Goal: Information Seeking & Learning: Learn about a topic

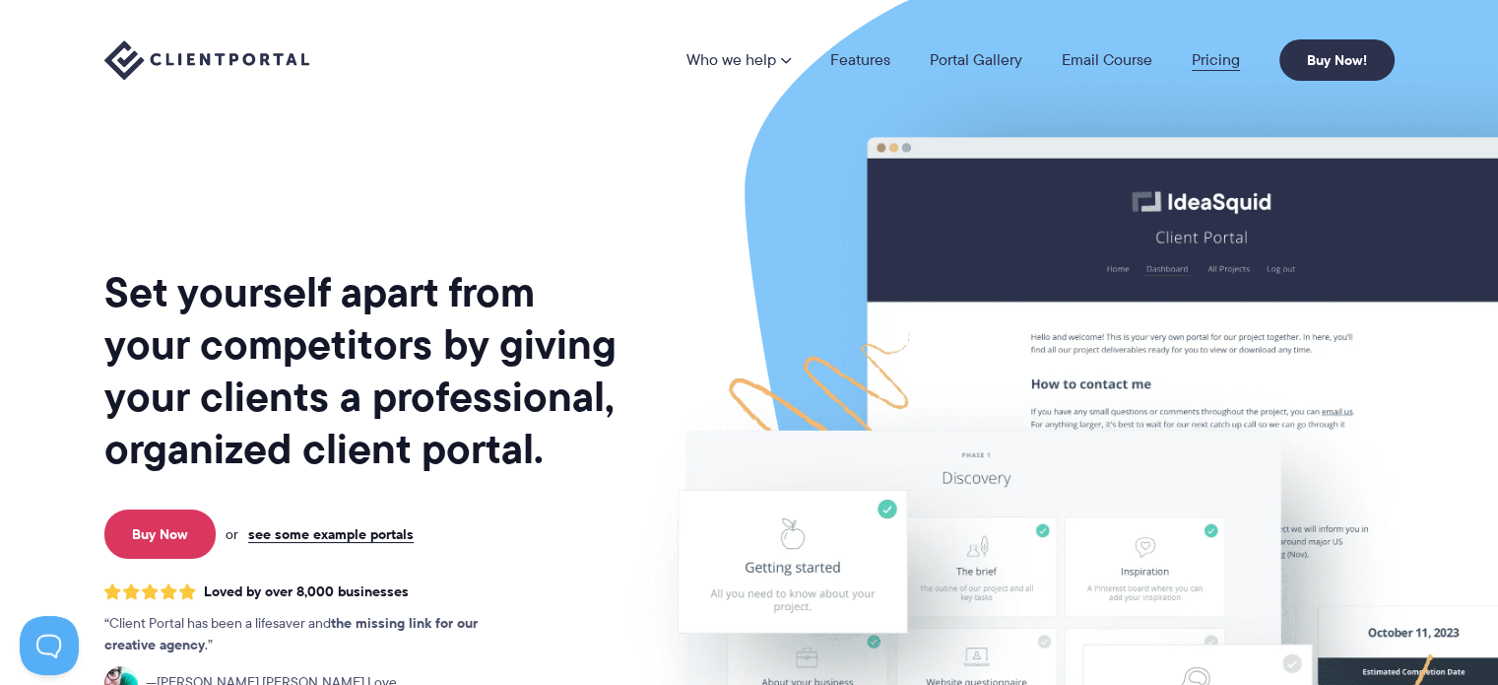
click at [1230, 60] on link "Pricing" at bounding box center [1216, 60] width 48 height 16
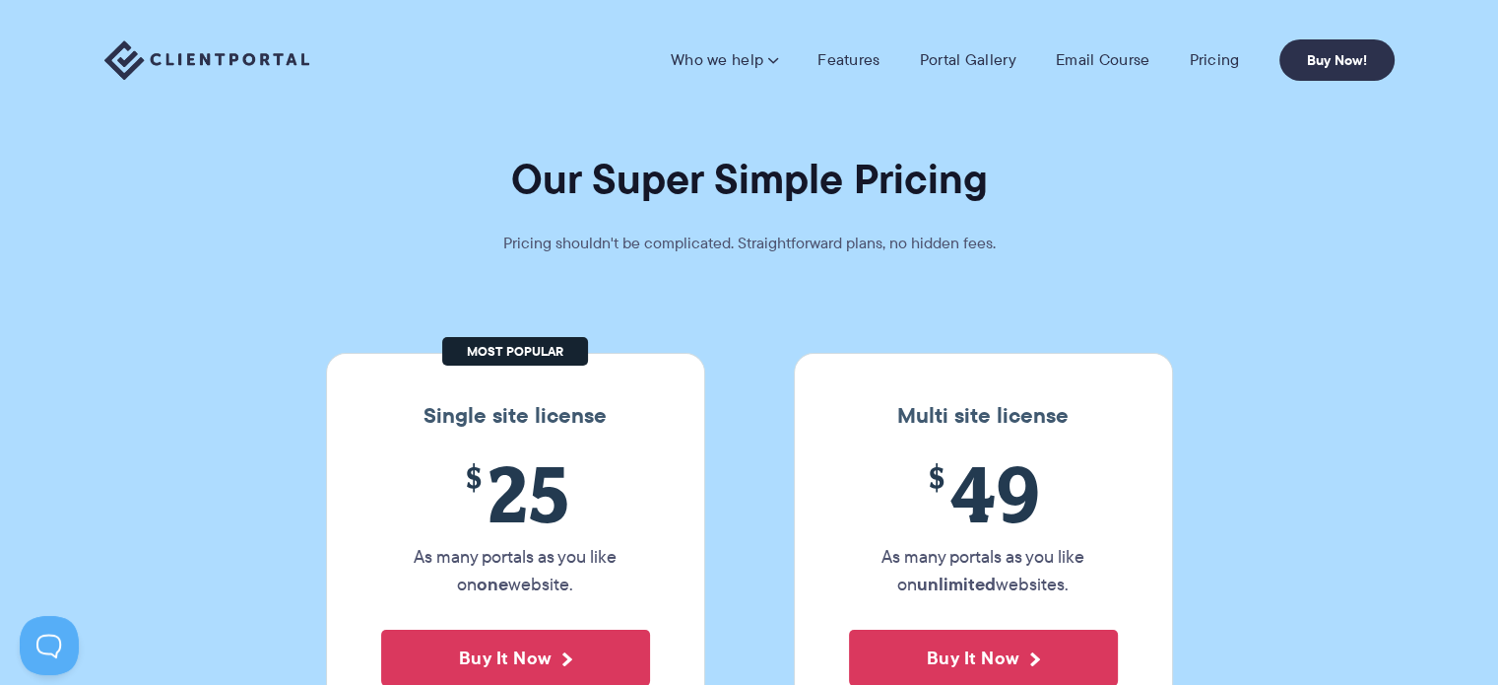
click at [248, 60] on img at bounding box center [206, 60] width 205 height 40
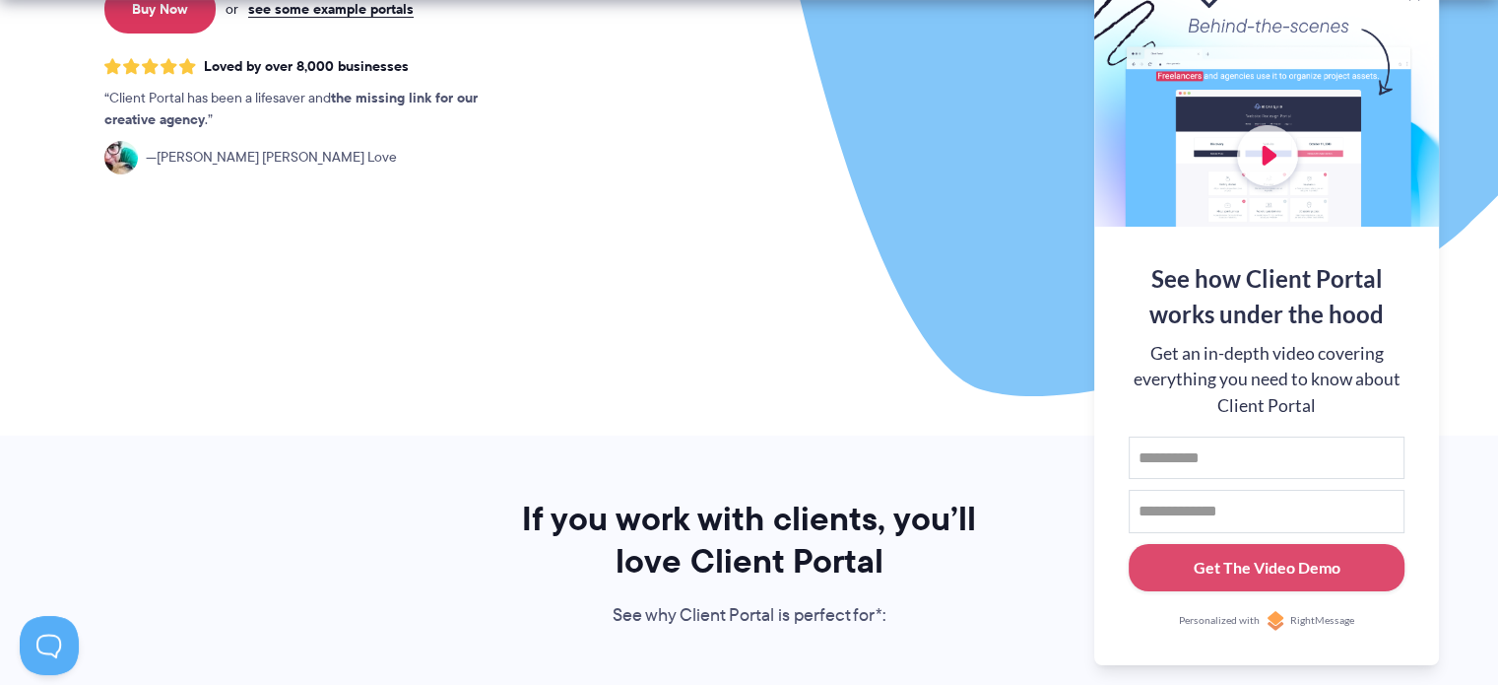
scroll to position [788, 0]
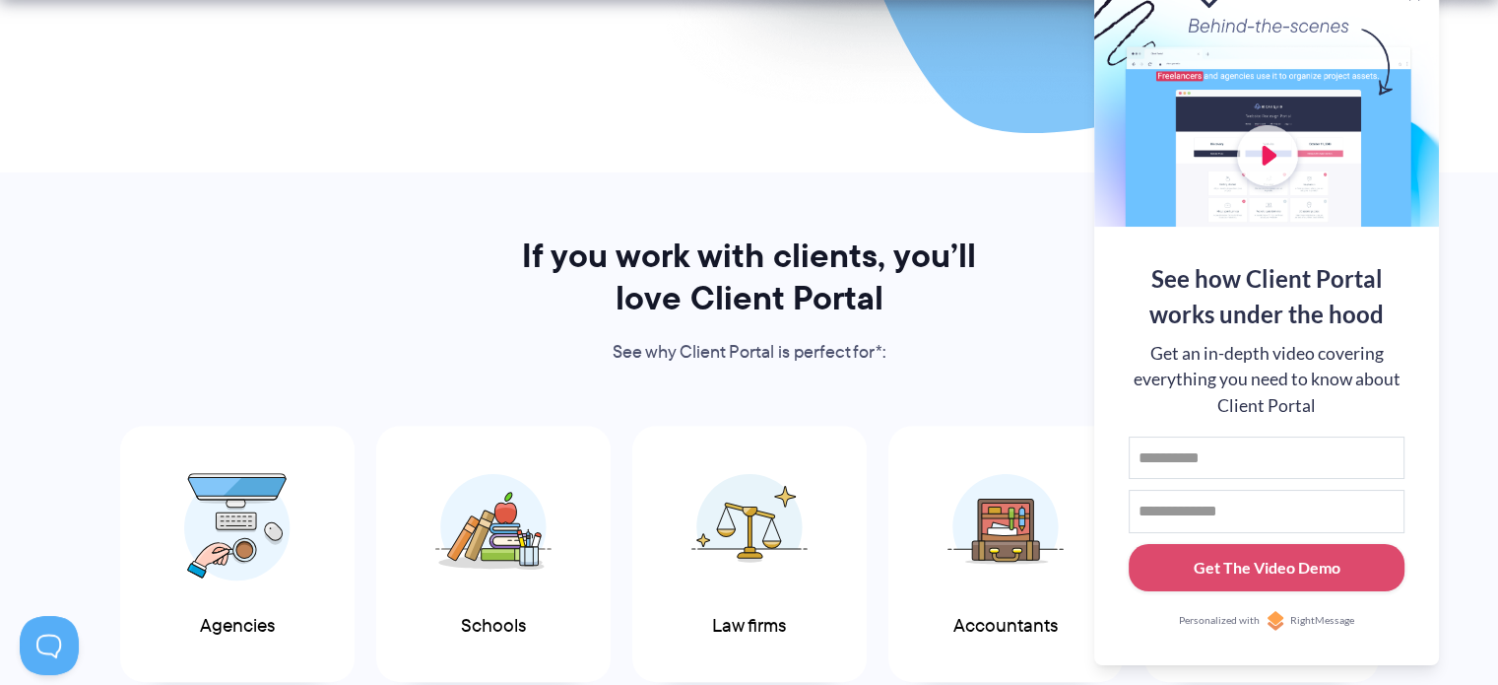
drag, startPoint x: 532, startPoint y: 200, endPoint x: 550, endPoint y: 205, distance: 18.4
click at [532, 200] on section "If you work with clients, you’ll love Client Portal See why Client Portal is pe…" at bounding box center [749, 512] width 1498 height 680
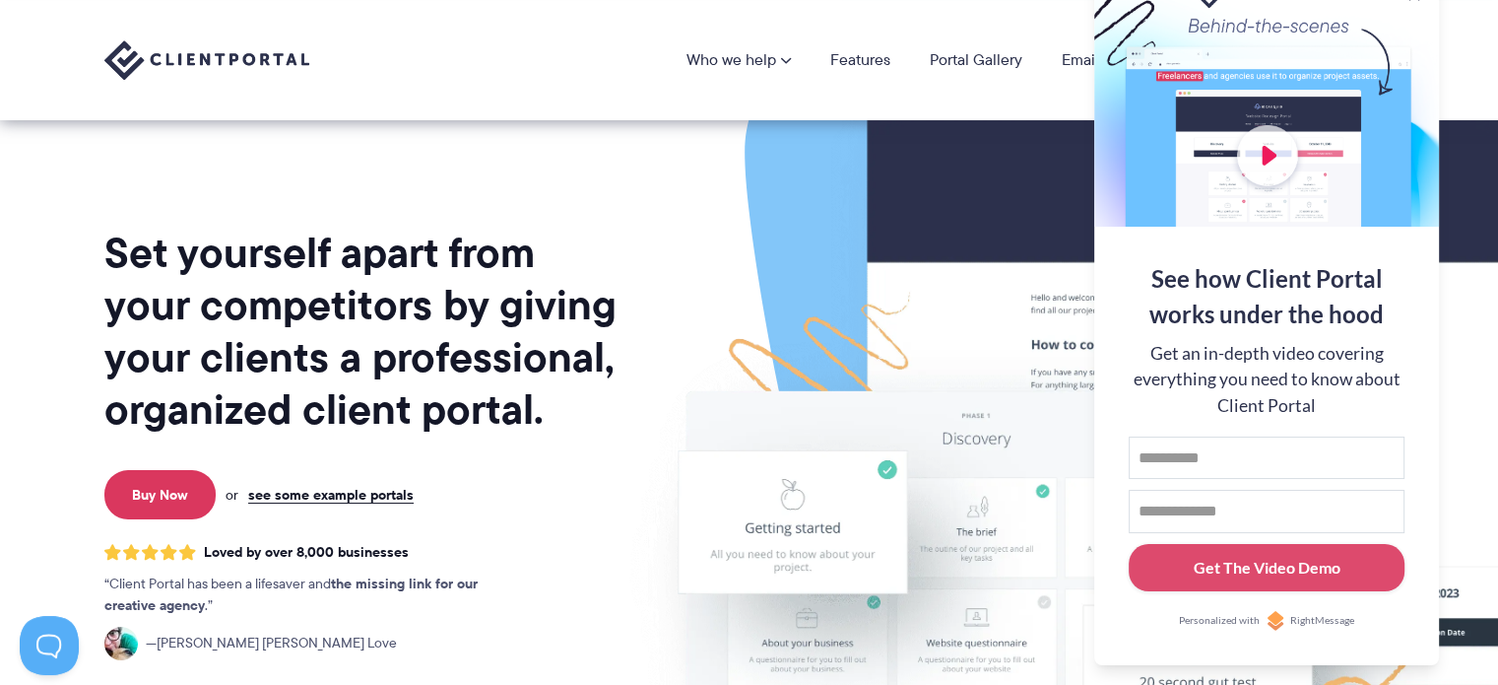
scroll to position [33, 0]
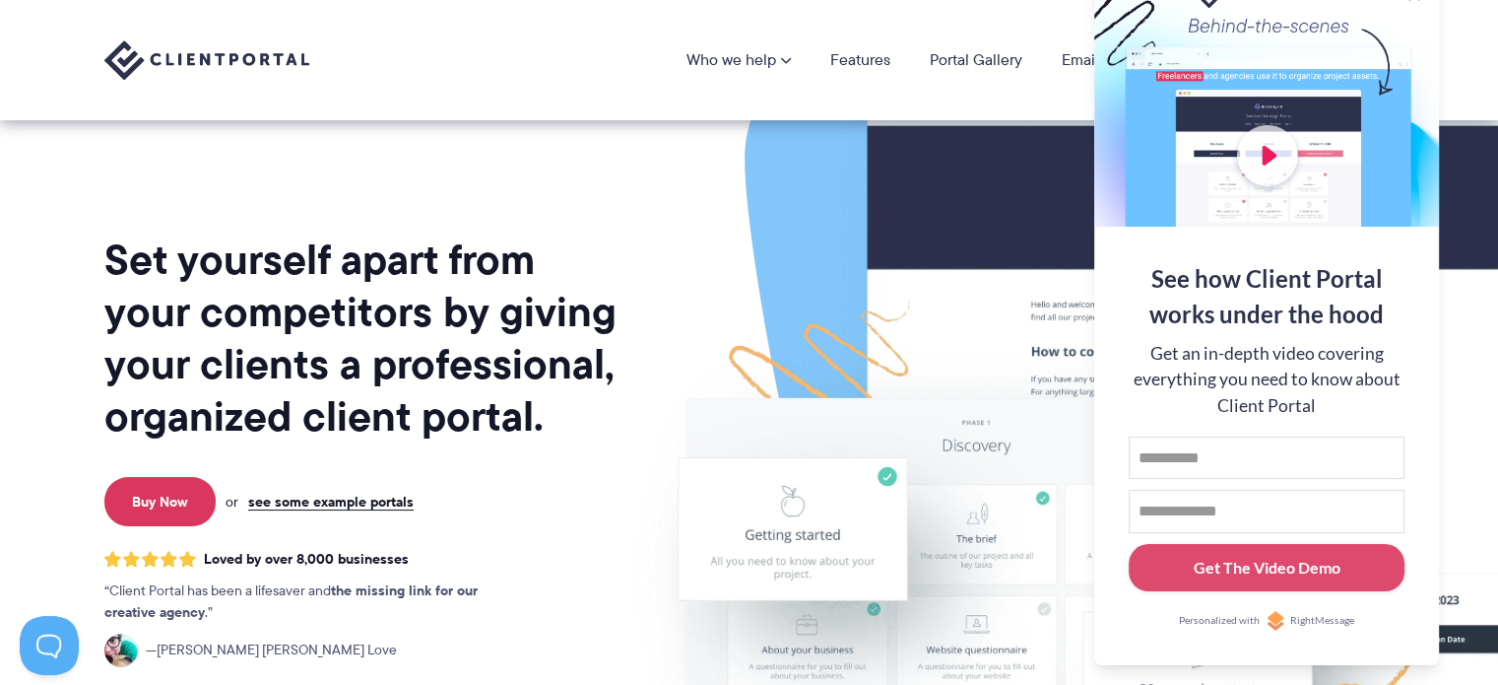
click at [1407, 25] on div at bounding box center [1266, 98] width 345 height 256
click at [1483, 486] on img at bounding box center [1147, 455] width 1104 height 945
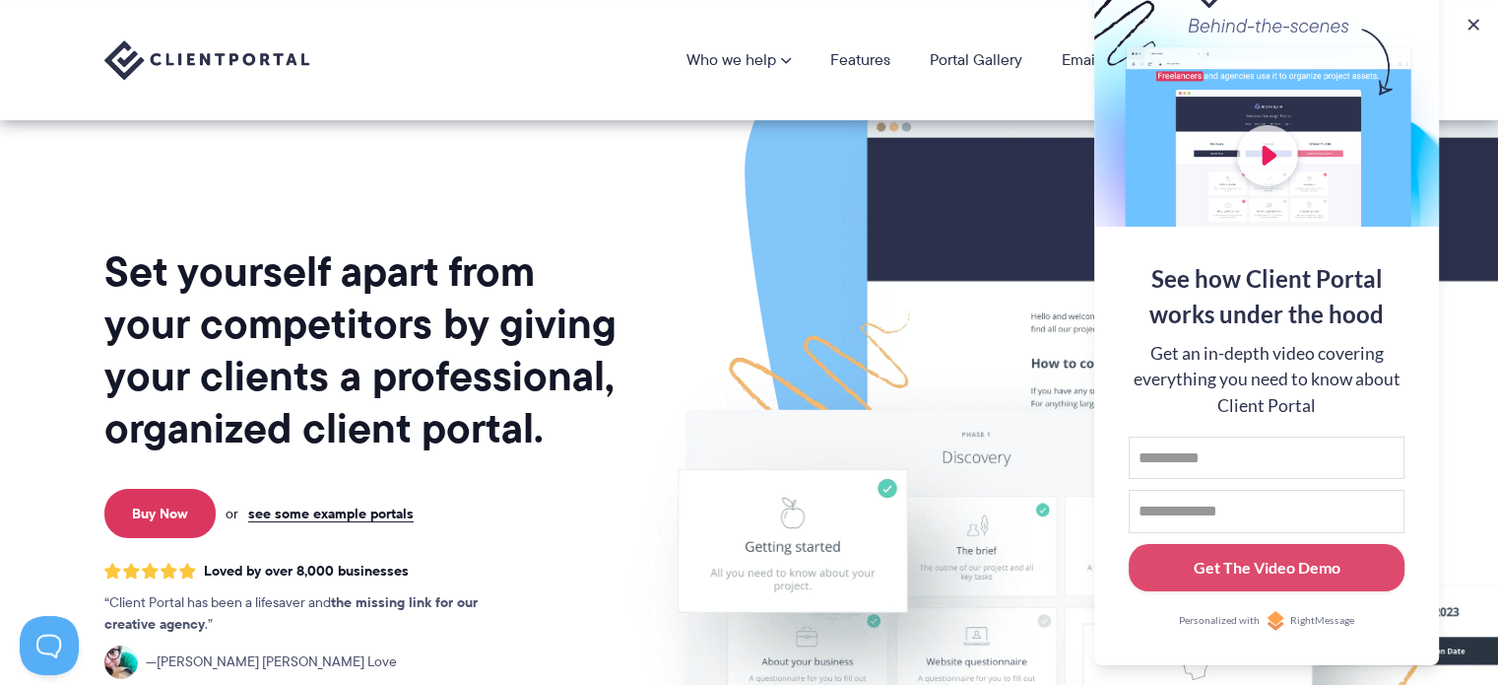
scroll to position [0, 0]
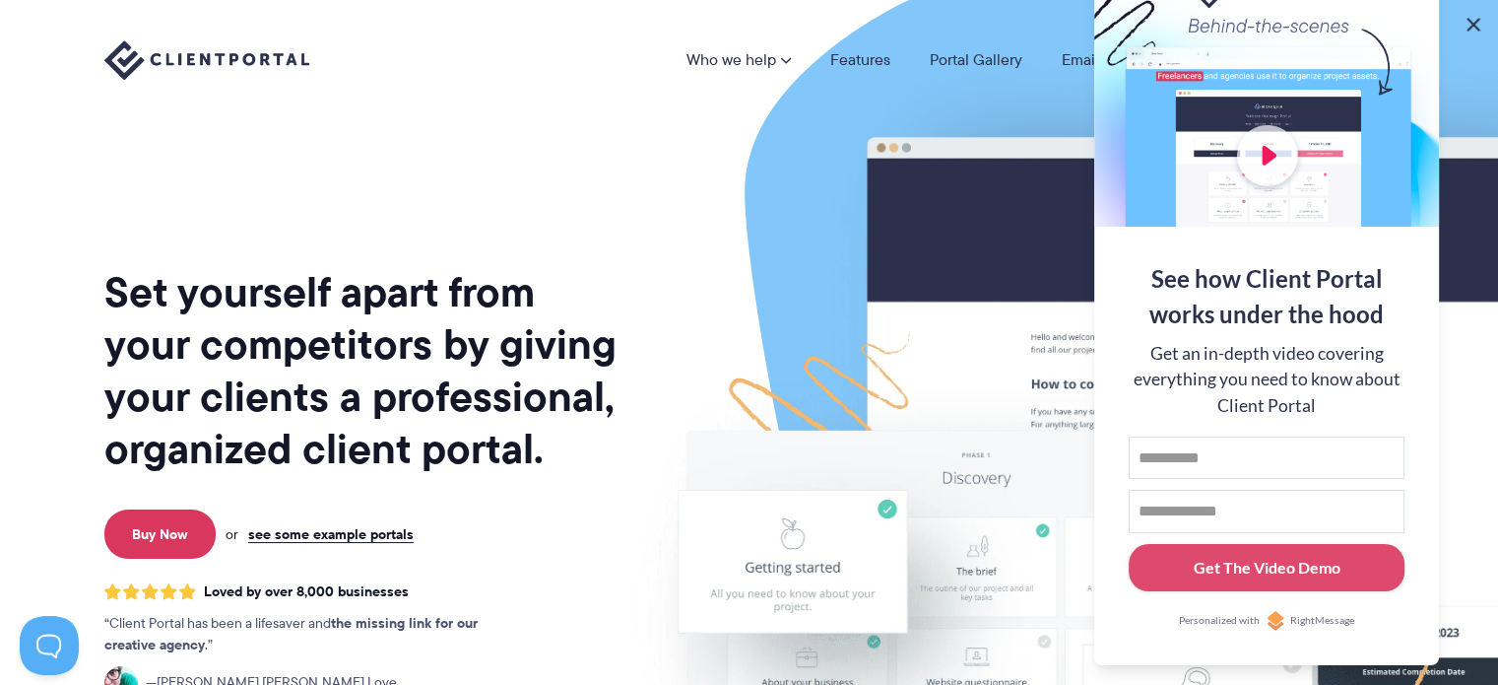
click at [1476, 24] on button at bounding box center [1474, 25] width 24 height 24
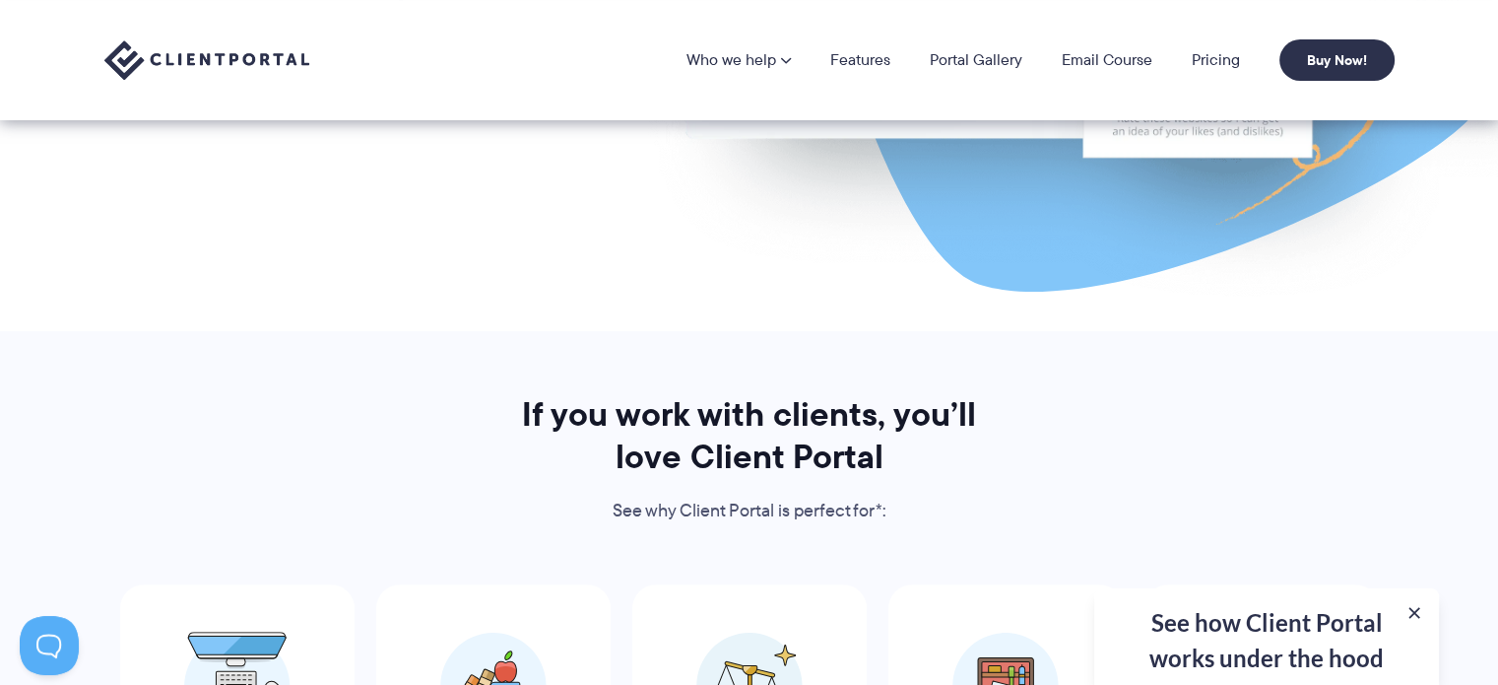
scroll to position [459, 0]
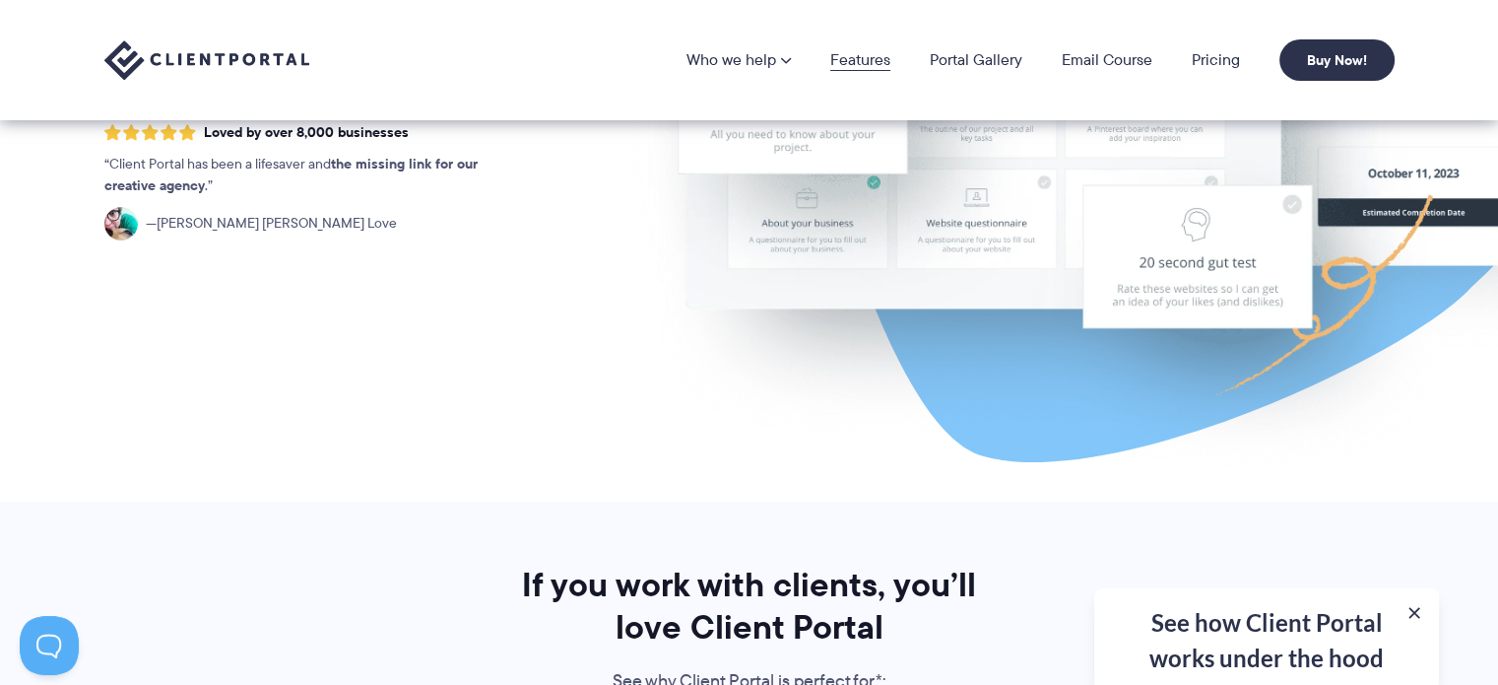
click at [859, 66] on link "Features" at bounding box center [860, 60] width 60 height 16
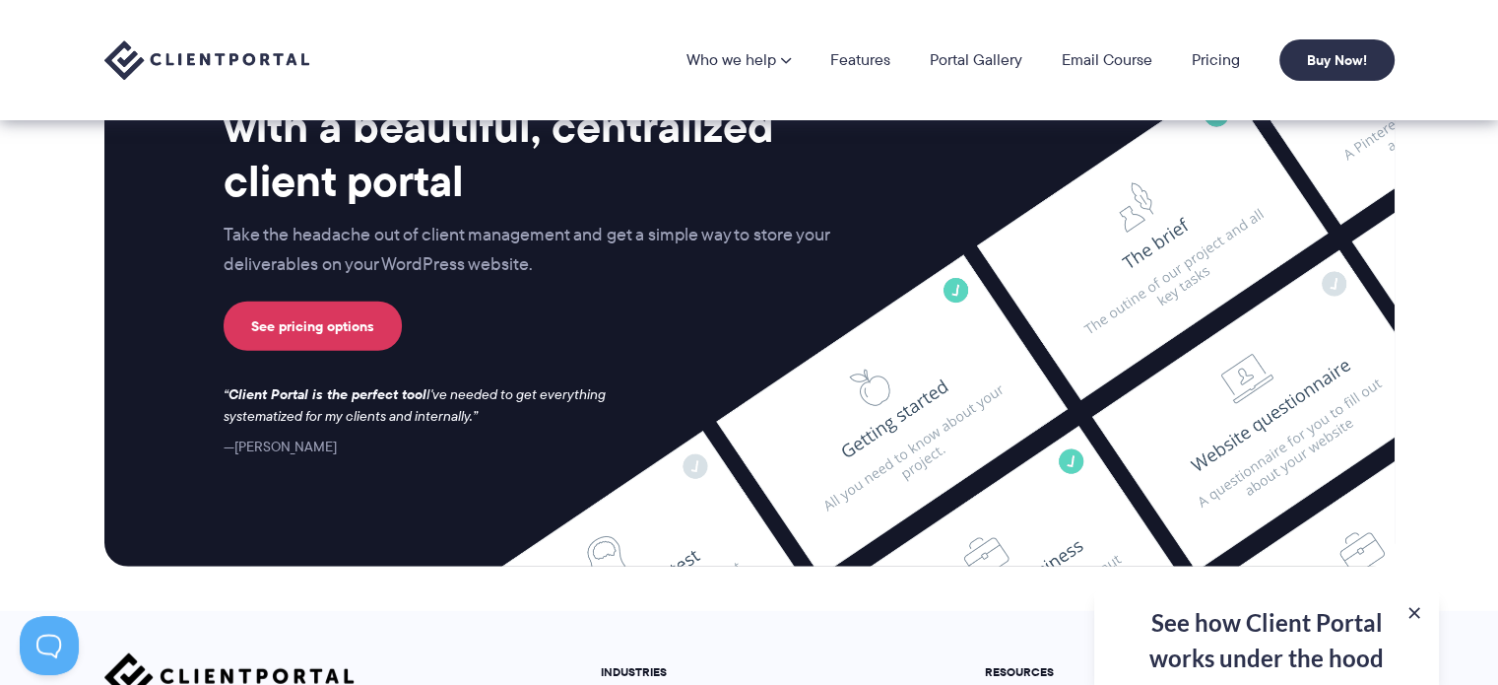
scroll to position [4891, 0]
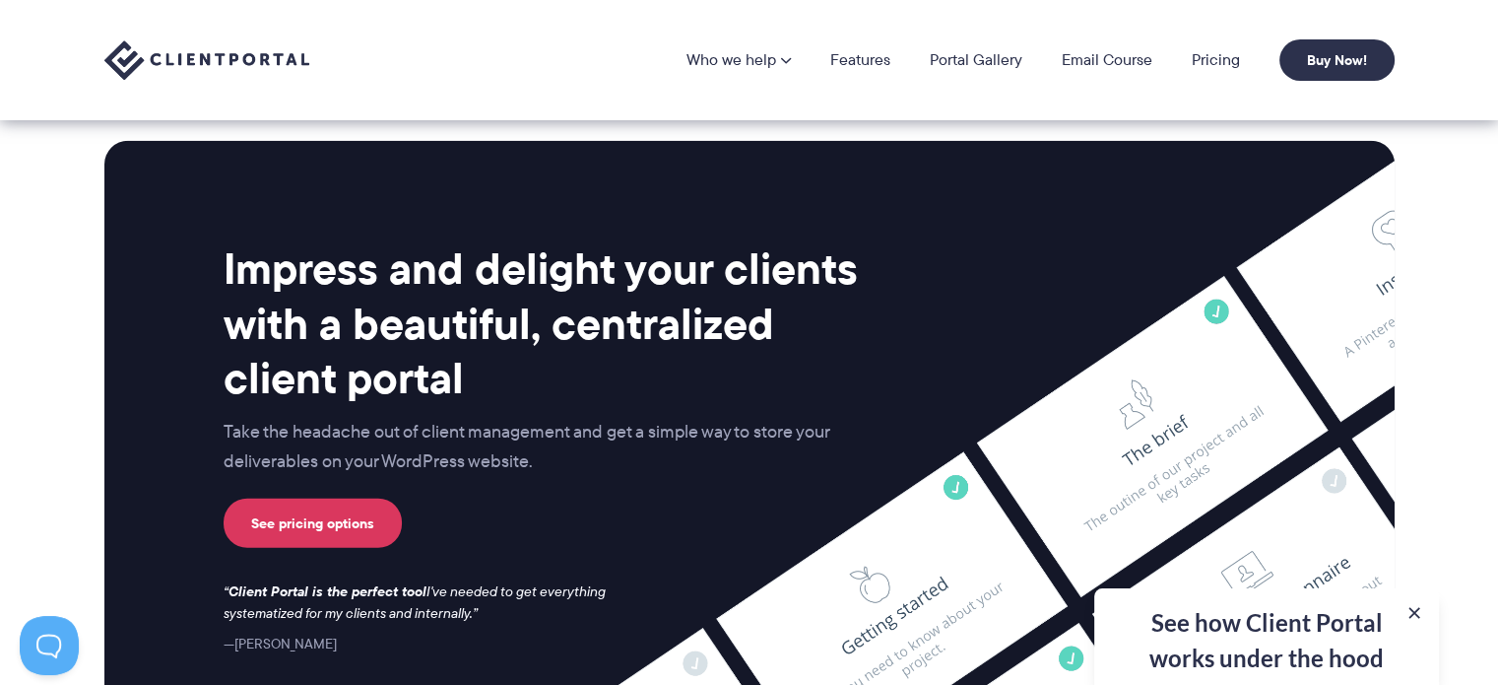
click at [1329, 625] on div "See how Client Portal works under the hood Get an in-depth video covering every…" at bounding box center [1266, 636] width 345 height 97
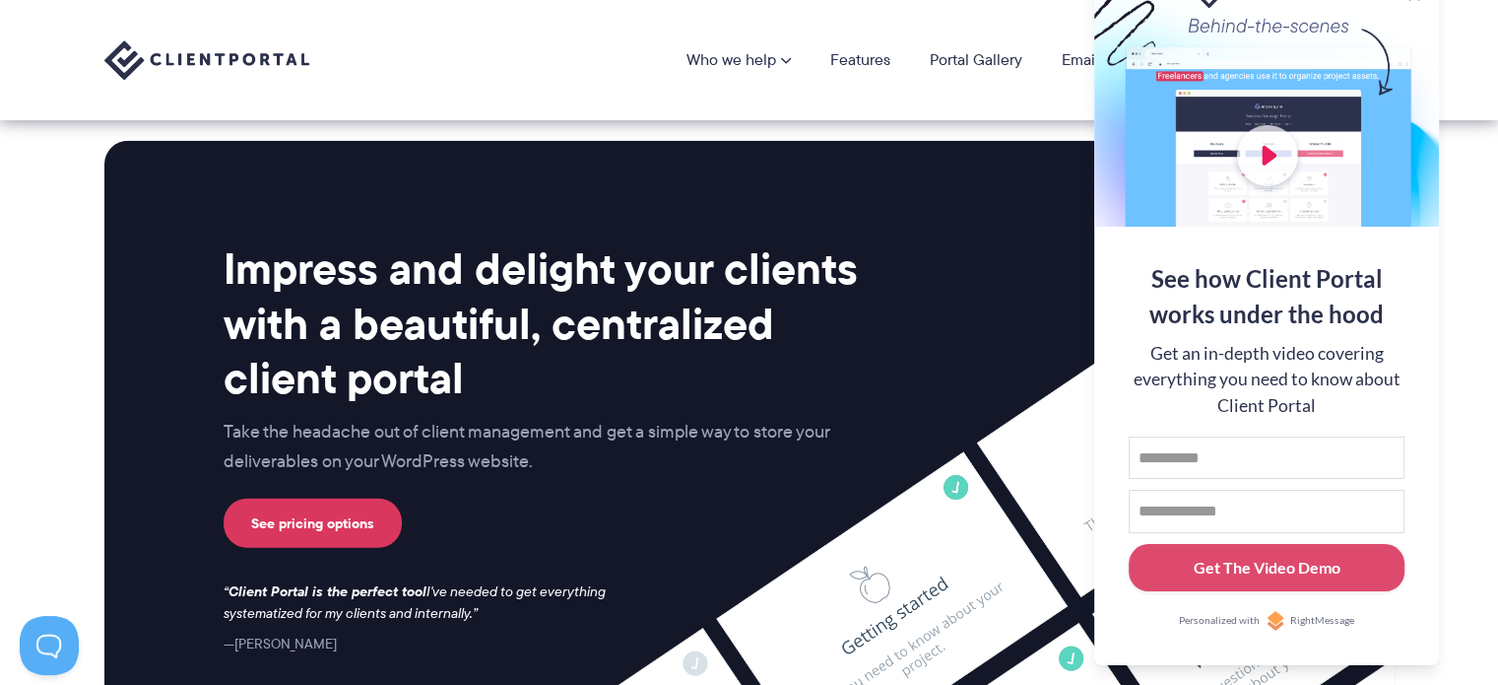
click at [1472, 24] on div "Who we help Who we help View pricing Agencies See how Client Portal can help gi…" at bounding box center [749, 60] width 1498 height 120
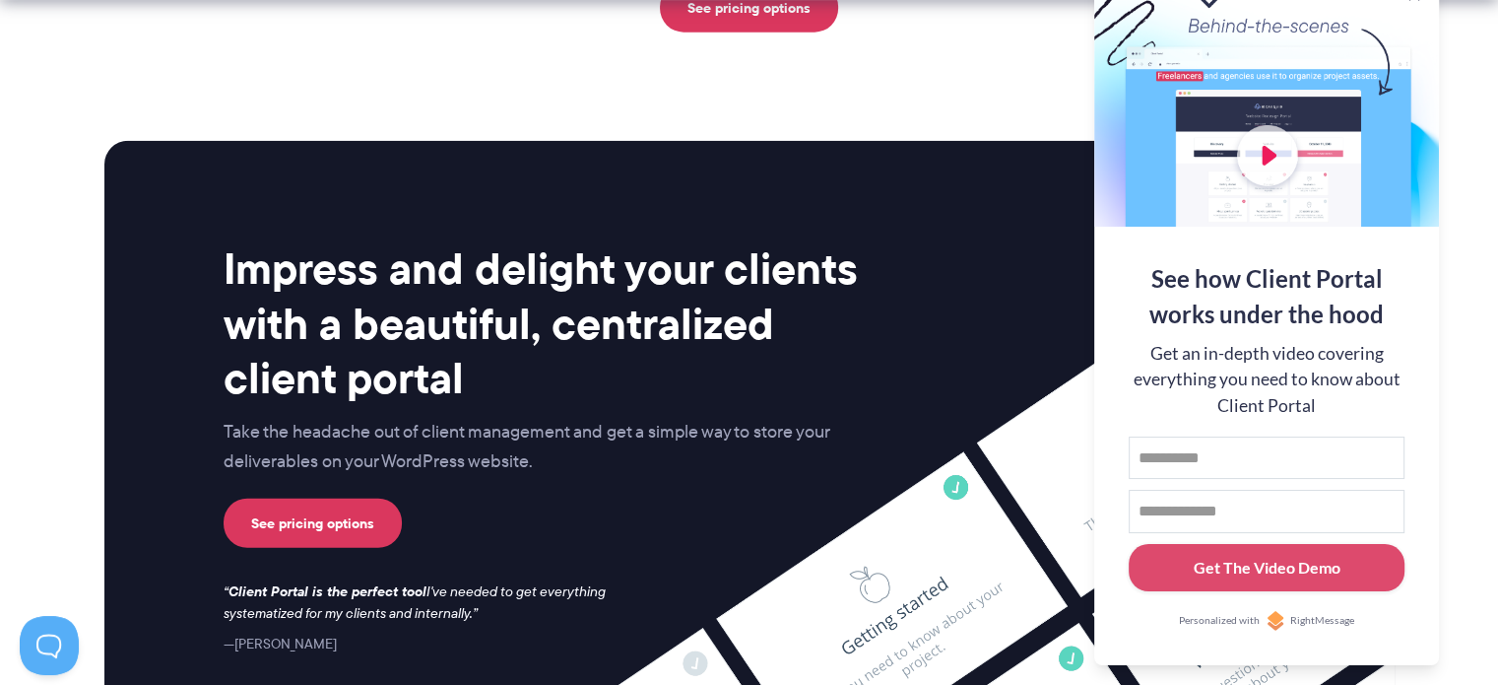
click at [1456, 449] on section "Impress and delight your clients with a beautiful, centralized client portal Ta…" at bounding box center [749, 452] width 1498 height 710
click at [976, 97] on section "Impress and delight your clients with a beautiful, centralized client portal Ta…" at bounding box center [749, 452] width 1498 height 710
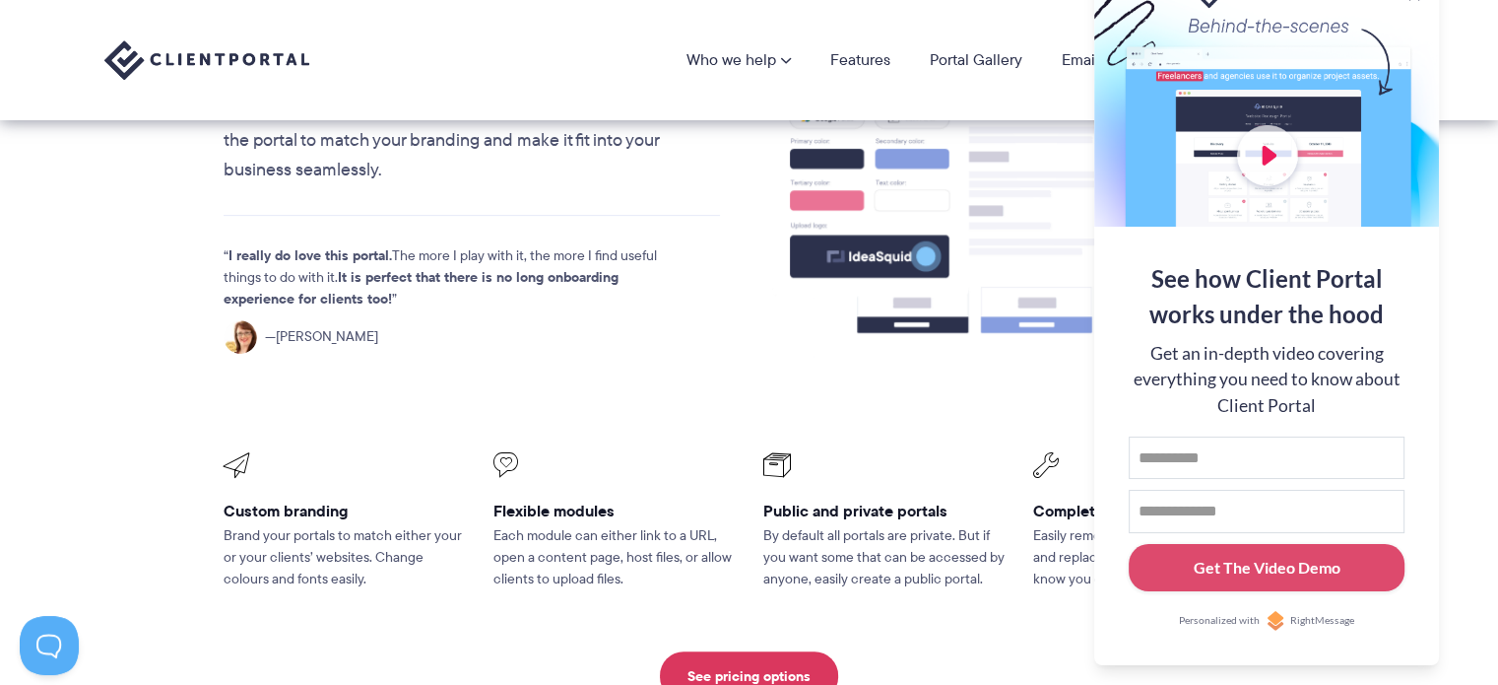
scroll to position [0, 0]
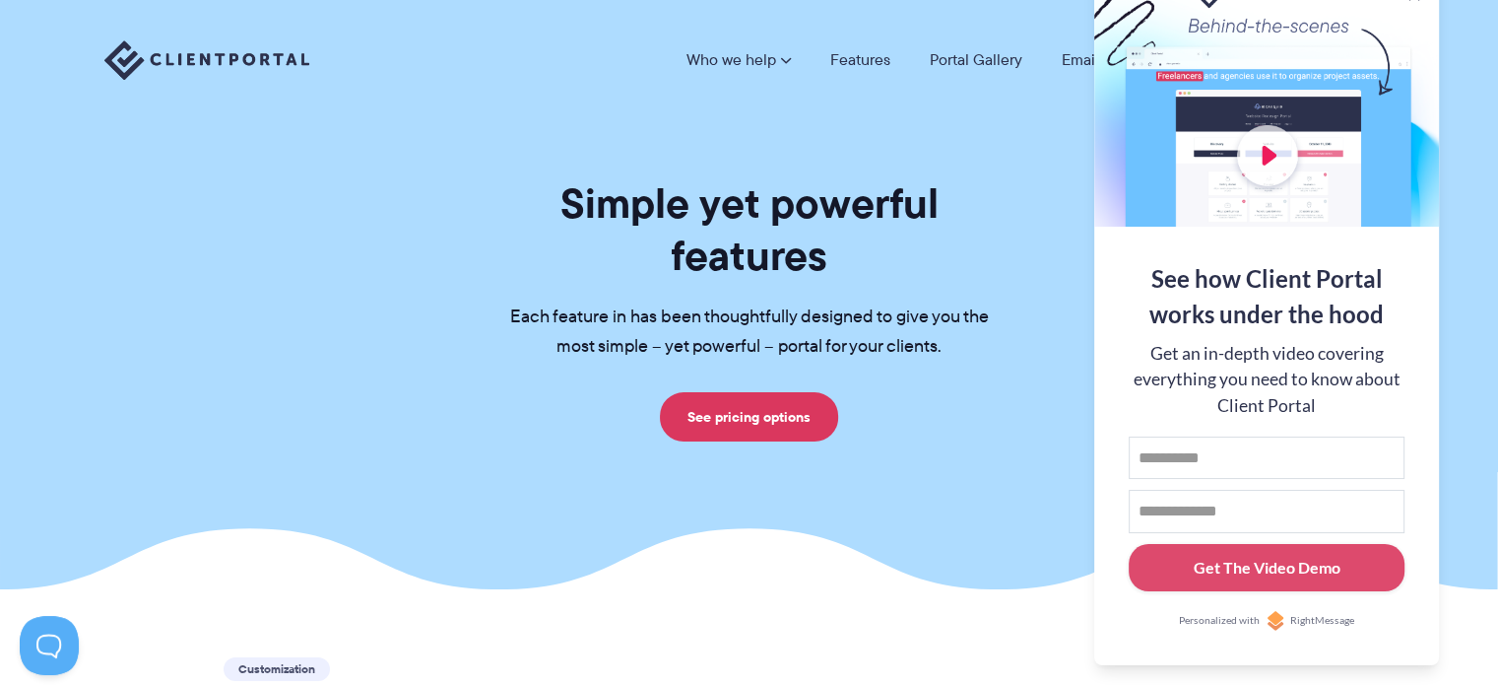
click at [1288, 18] on div at bounding box center [1266, 98] width 345 height 256
click at [1477, 27] on button at bounding box center [1474, 25] width 24 height 24
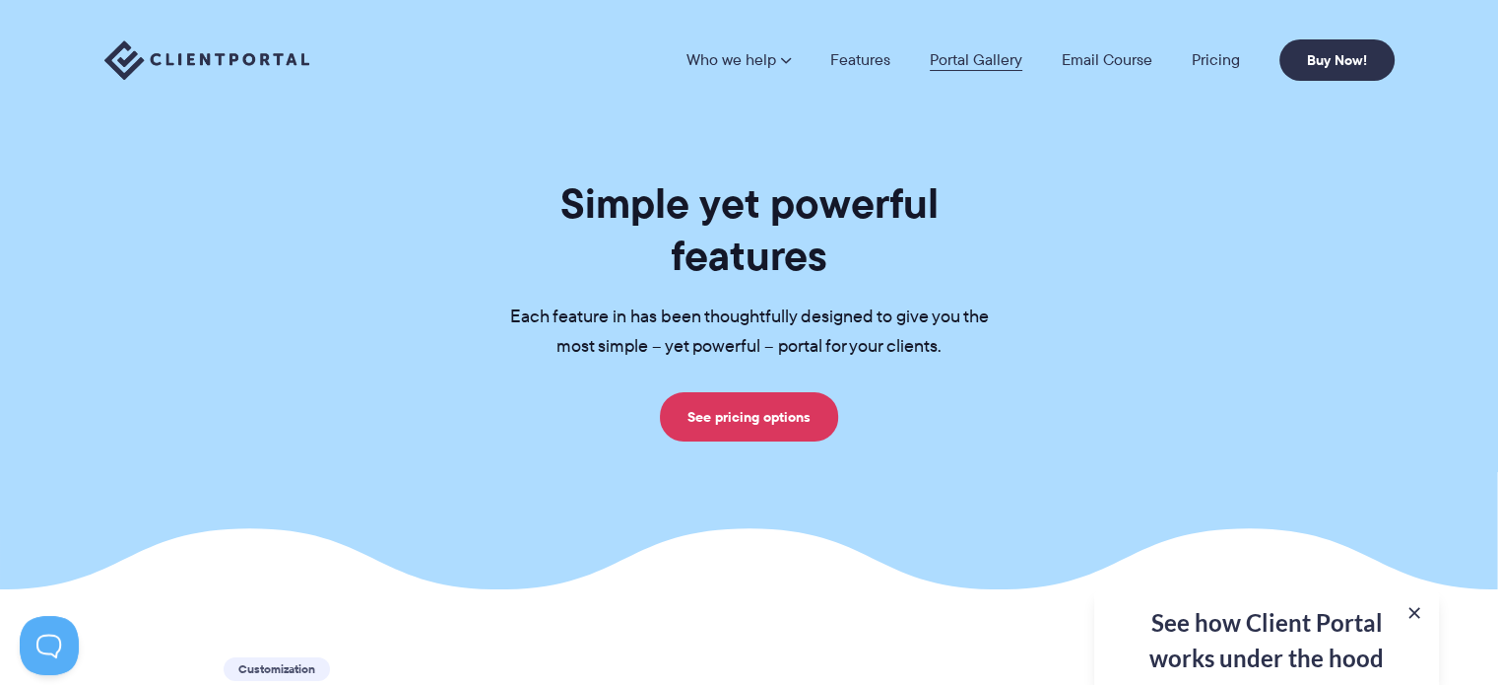
click at [983, 60] on link "Portal Gallery" at bounding box center [976, 60] width 93 height 16
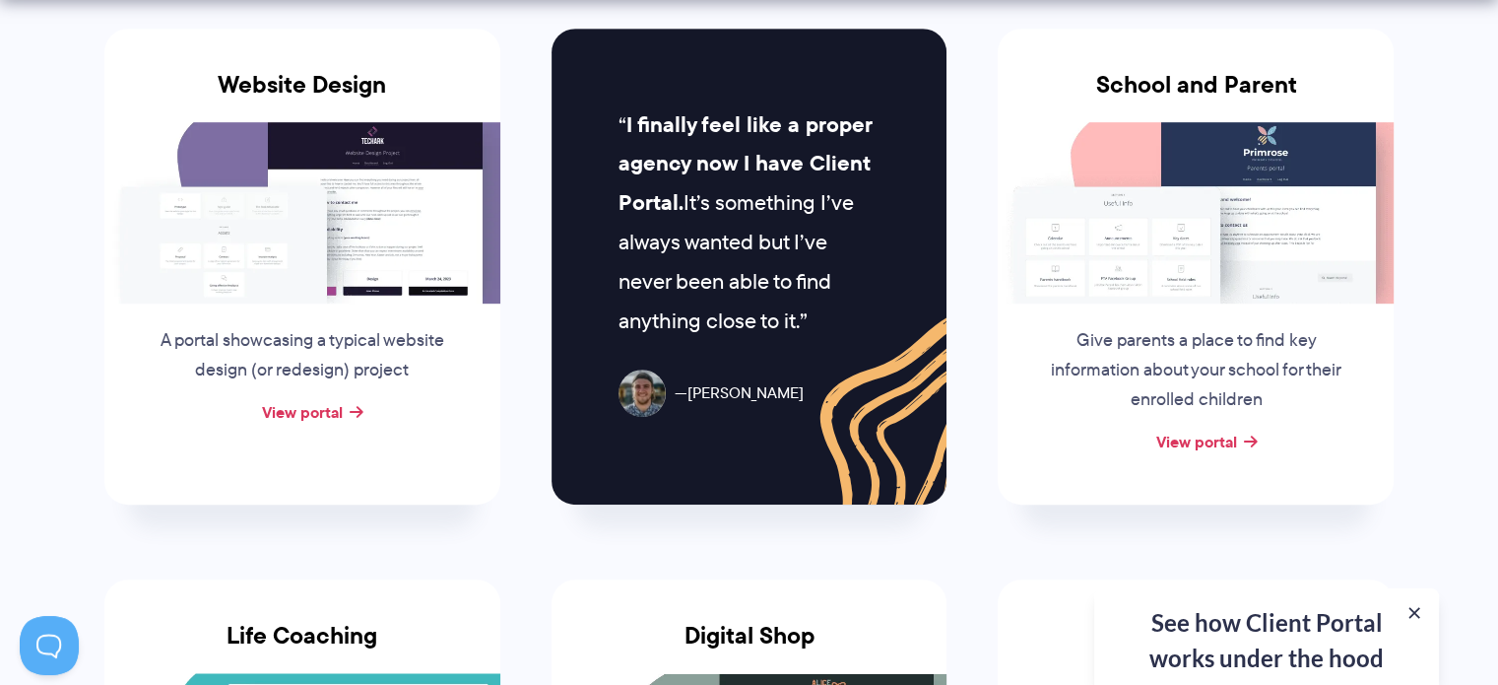
scroll to position [985, 0]
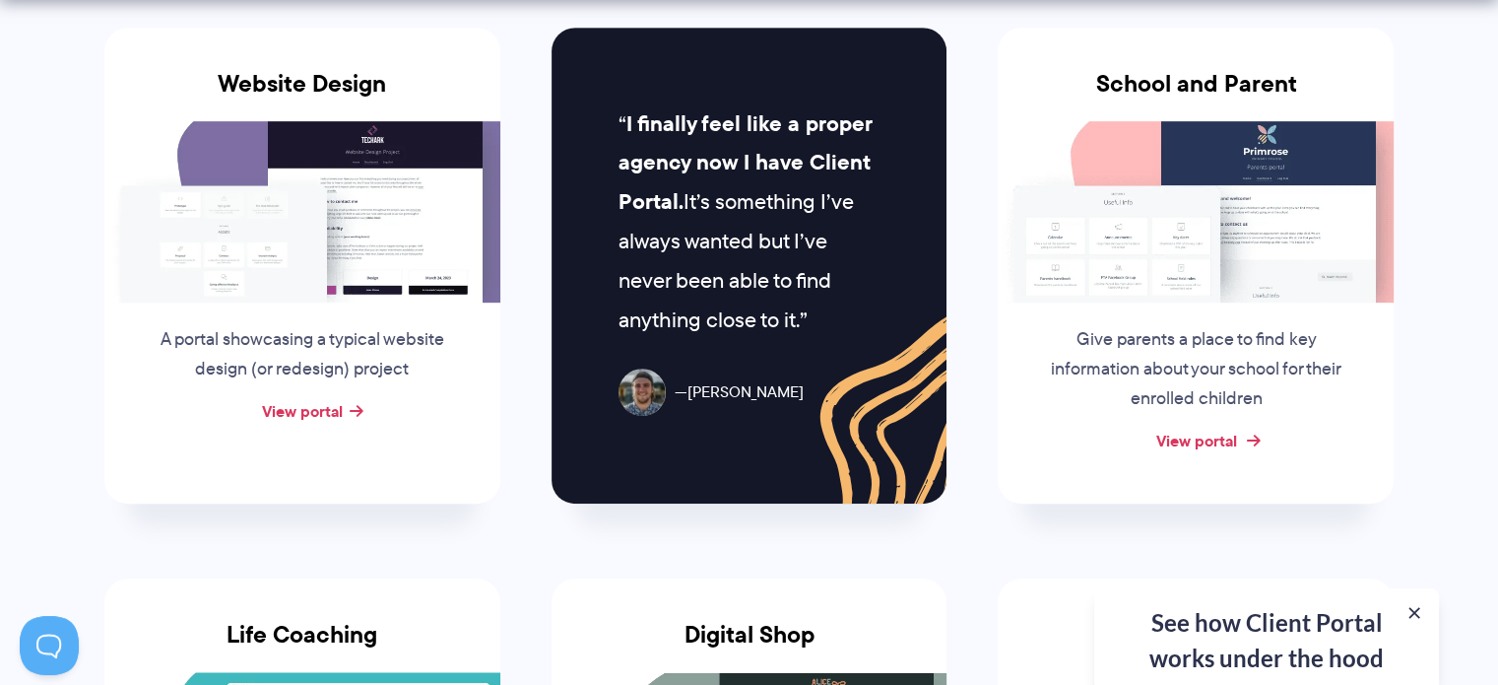
click at [1190, 440] on link "View portal" at bounding box center [1195, 440] width 81 height 24
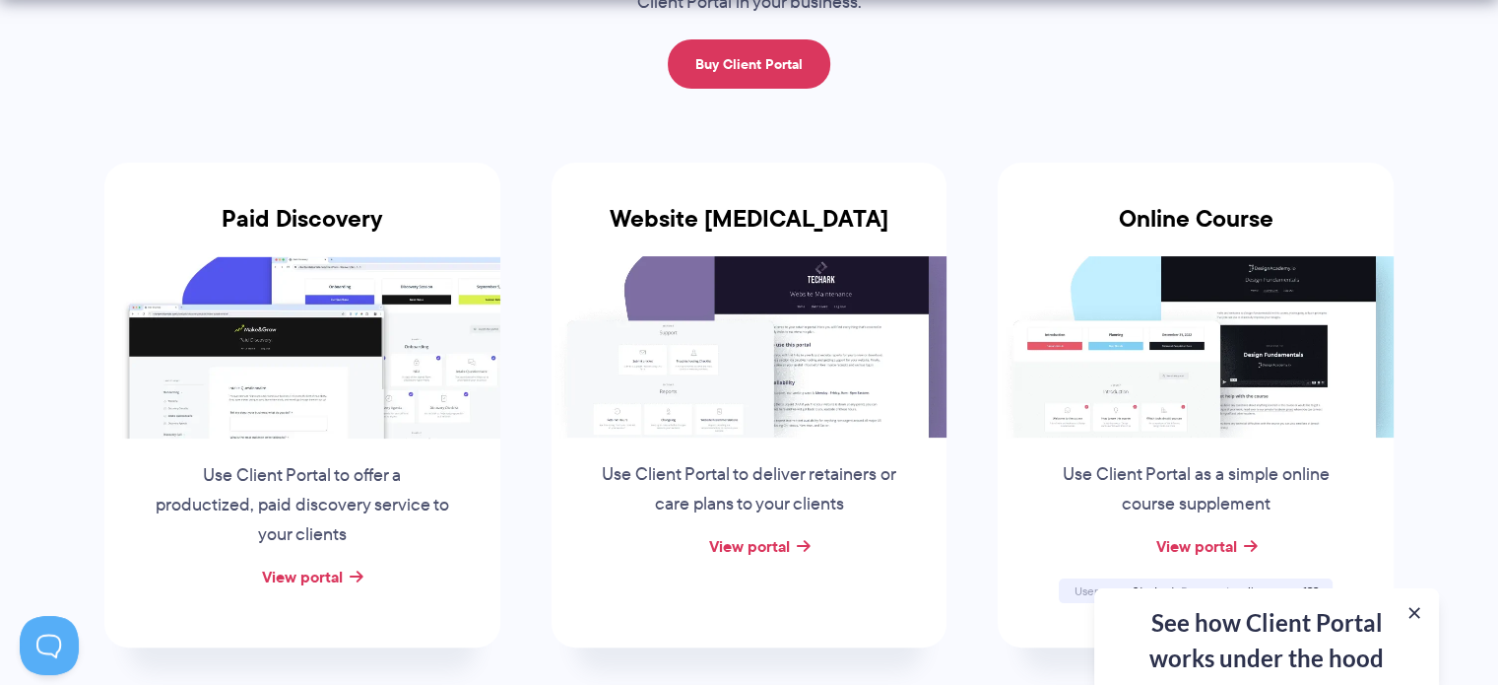
scroll to position [295, 0]
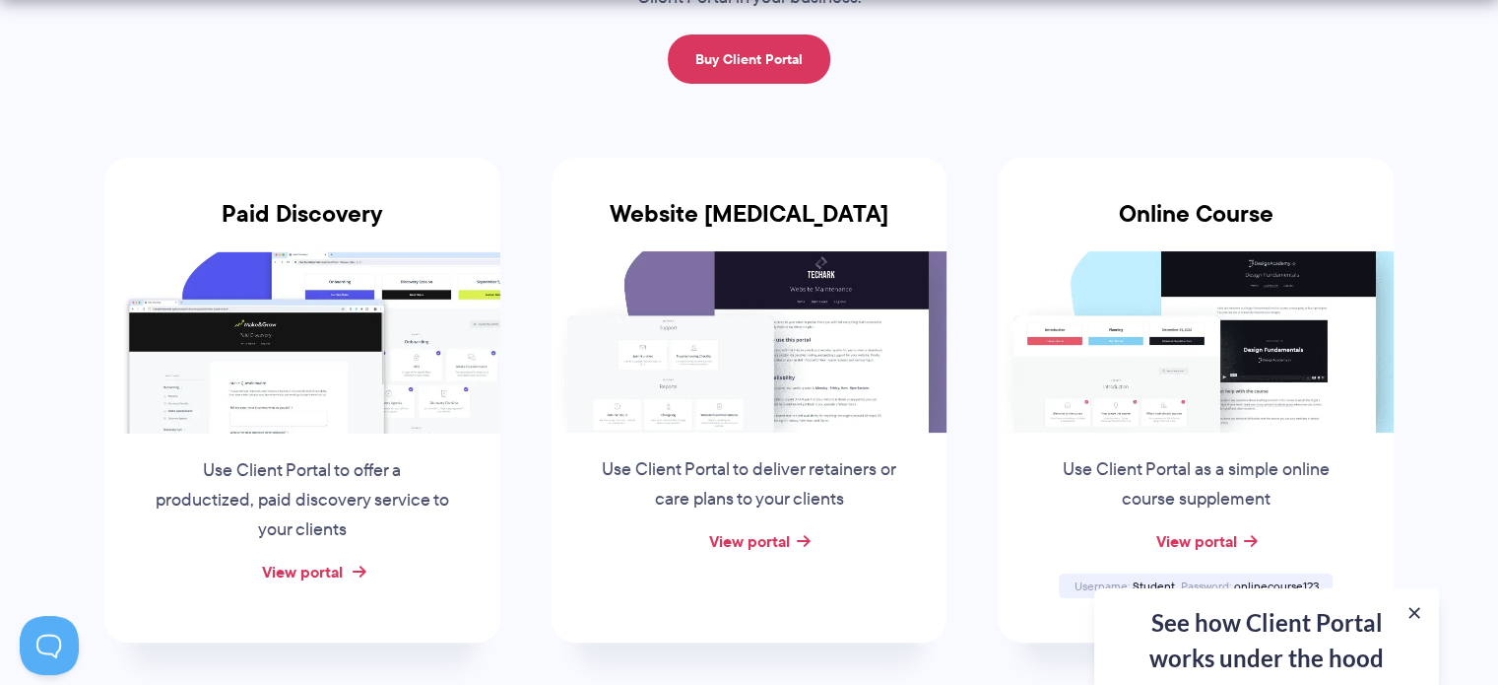
click at [305, 571] on link "View portal" at bounding box center [302, 571] width 81 height 24
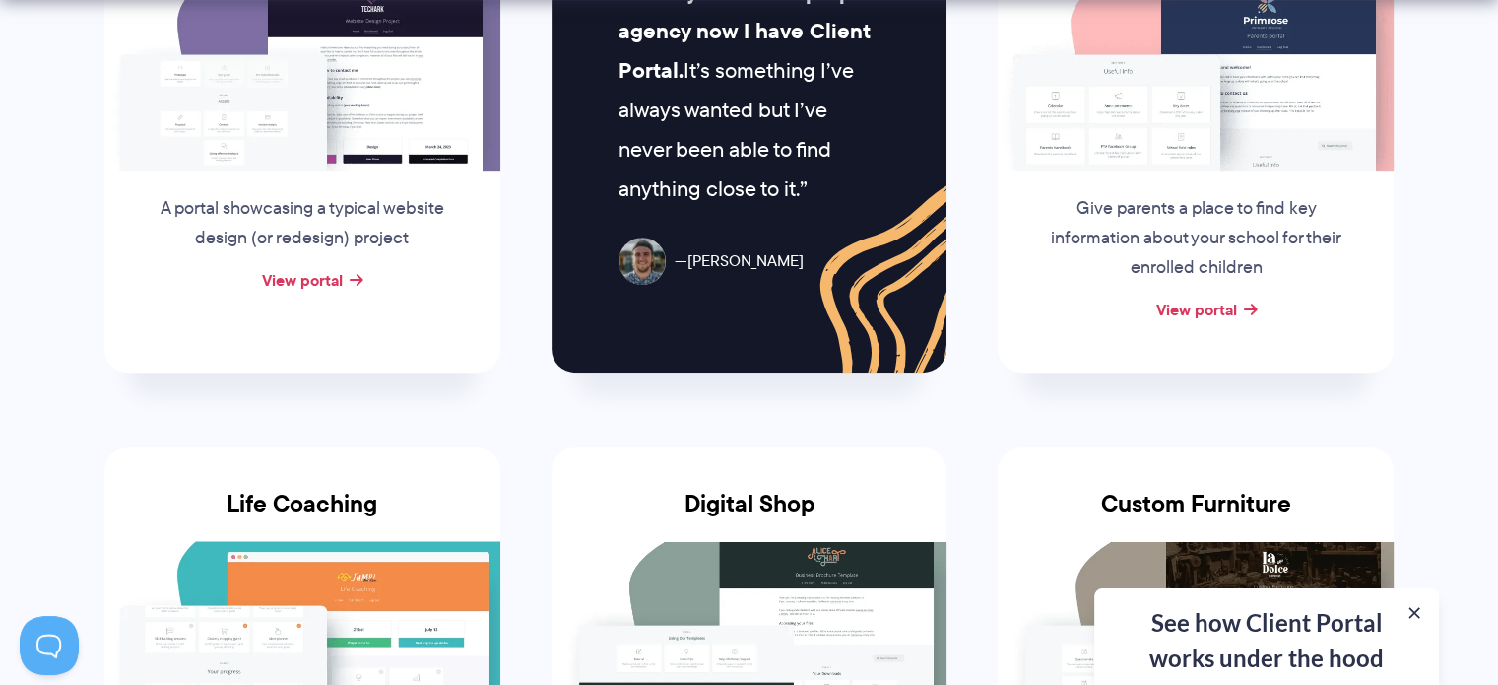
scroll to position [1379, 0]
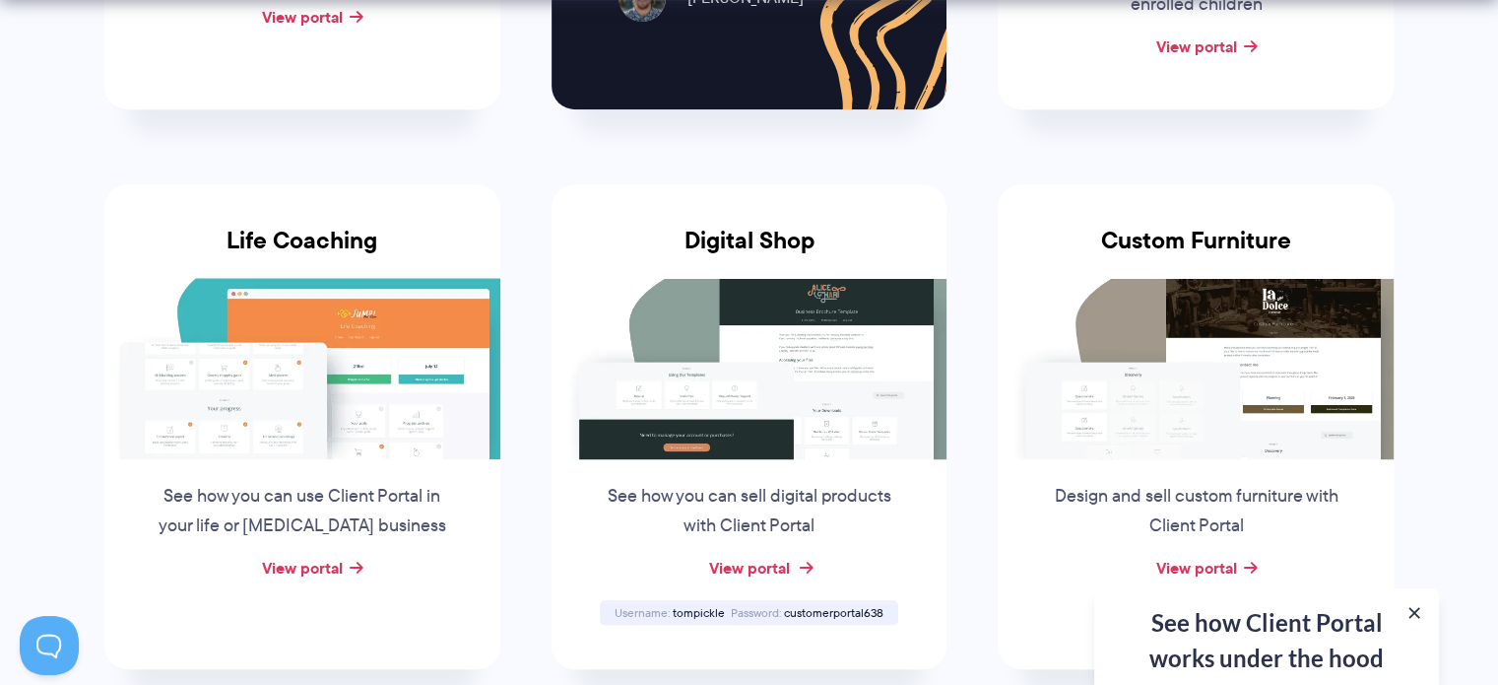
click at [756, 564] on link "View portal" at bounding box center [748, 568] width 81 height 24
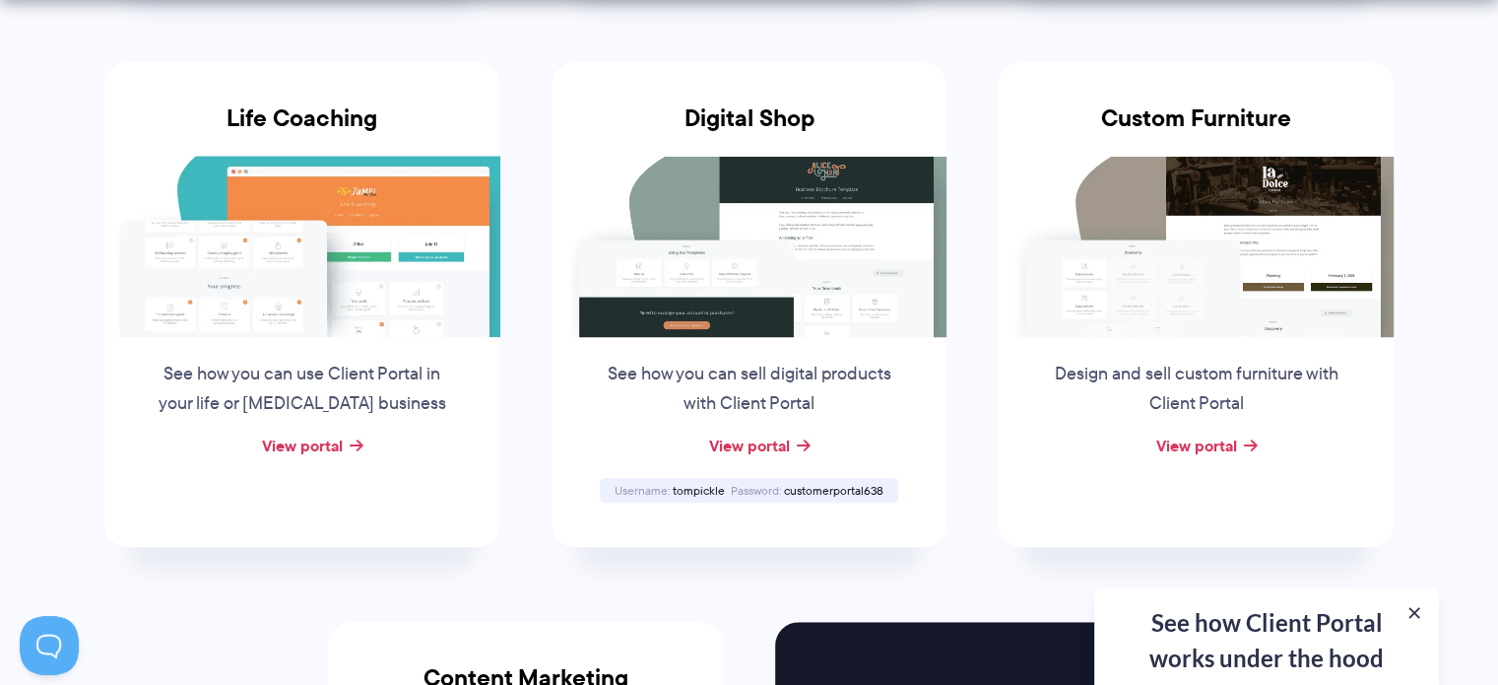
scroll to position [1608, 0]
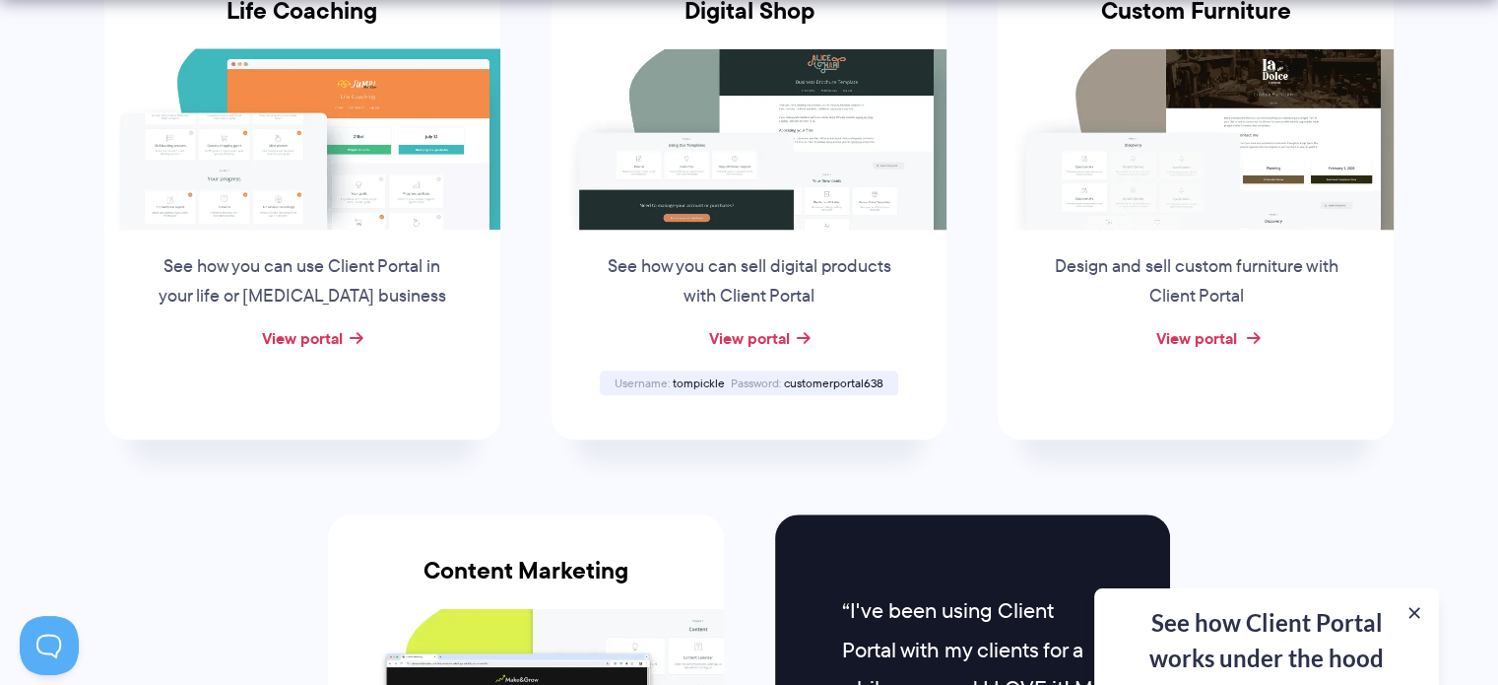
click at [1194, 337] on link "View portal" at bounding box center [1195, 338] width 81 height 24
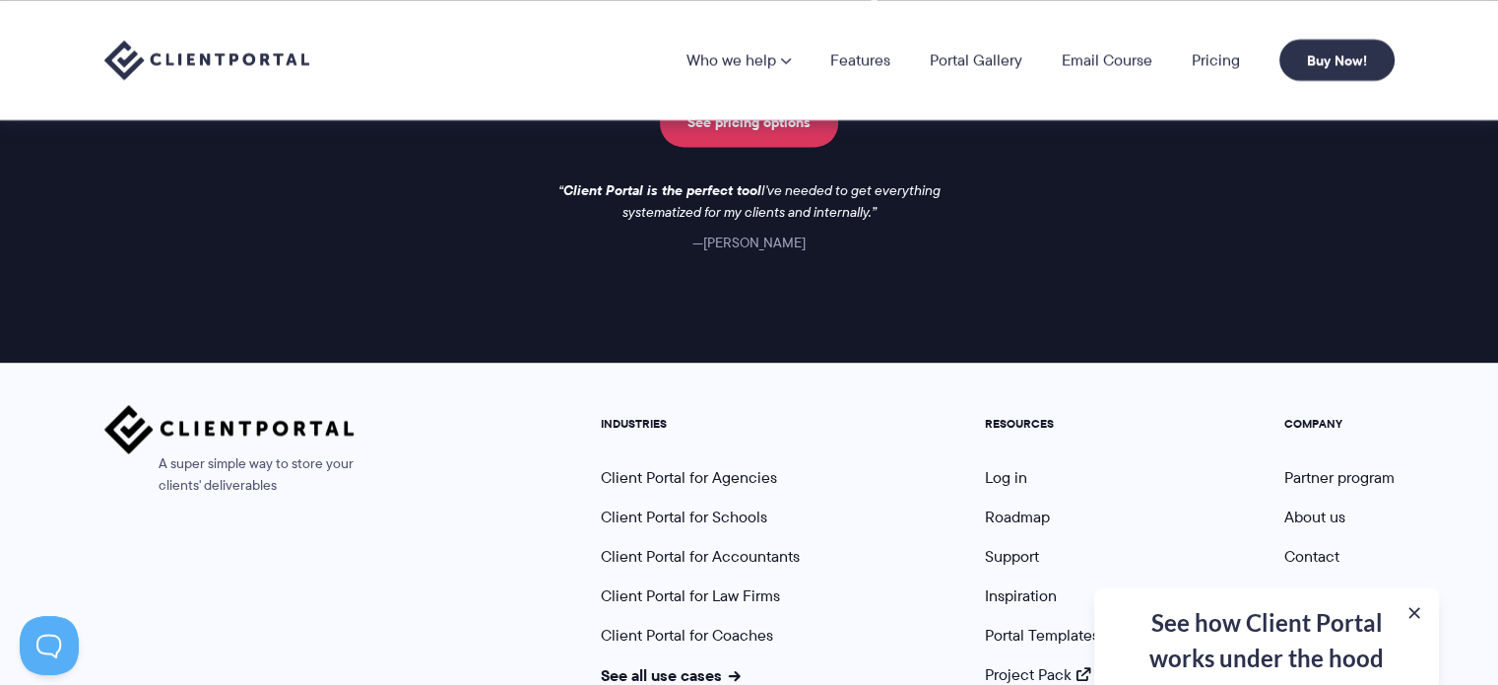
scroll to position [3076, 0]
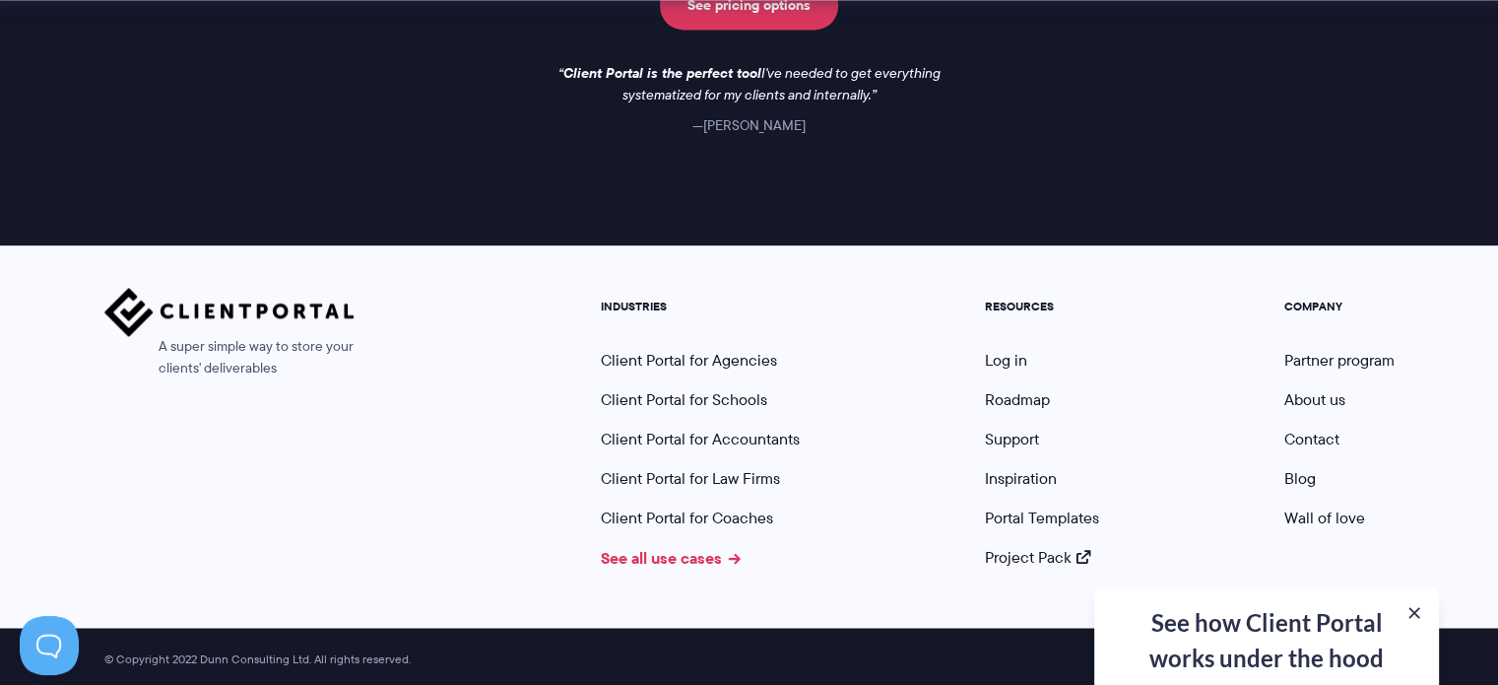
click at [699, 555] on link "See all use cases" at bounding box center [671, 558] width 140 height 24
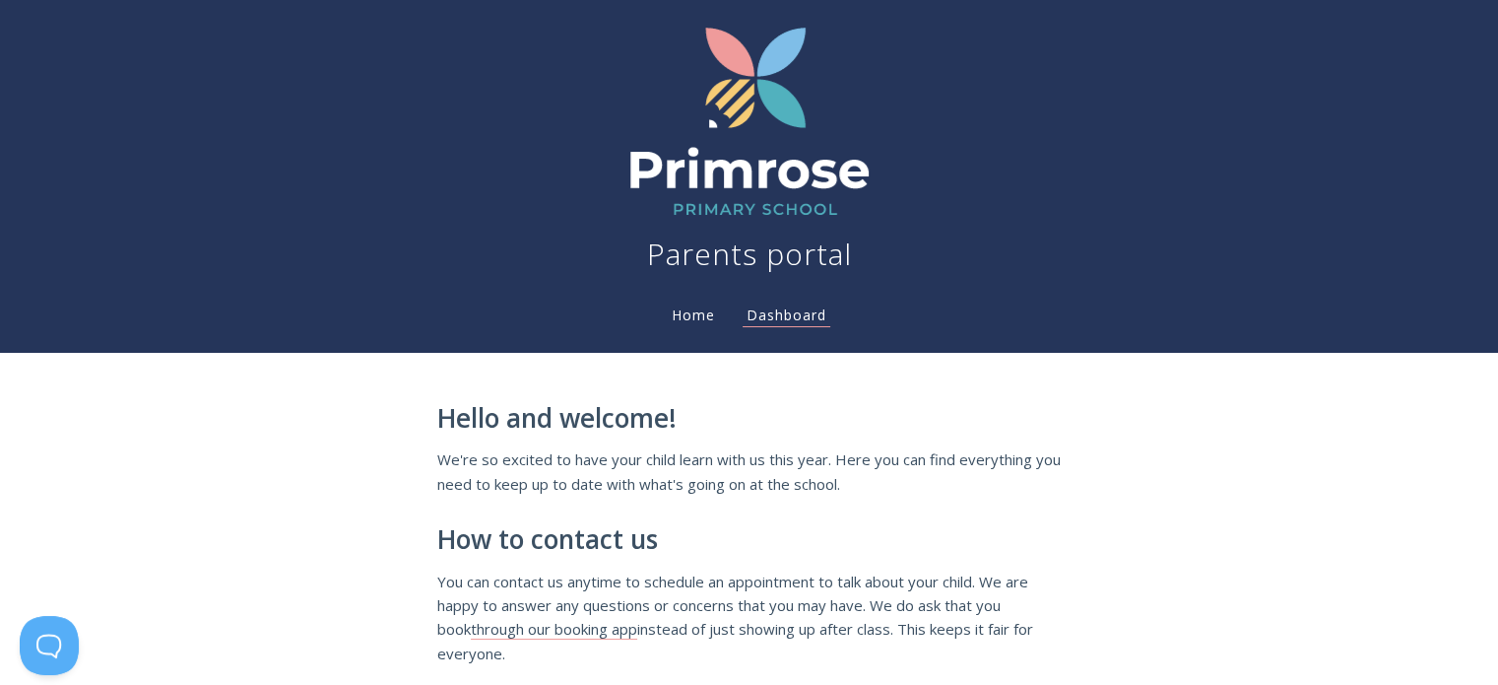
click at [687, 315] on link "Home" at bounding box center [693, 314] width 51 height 19
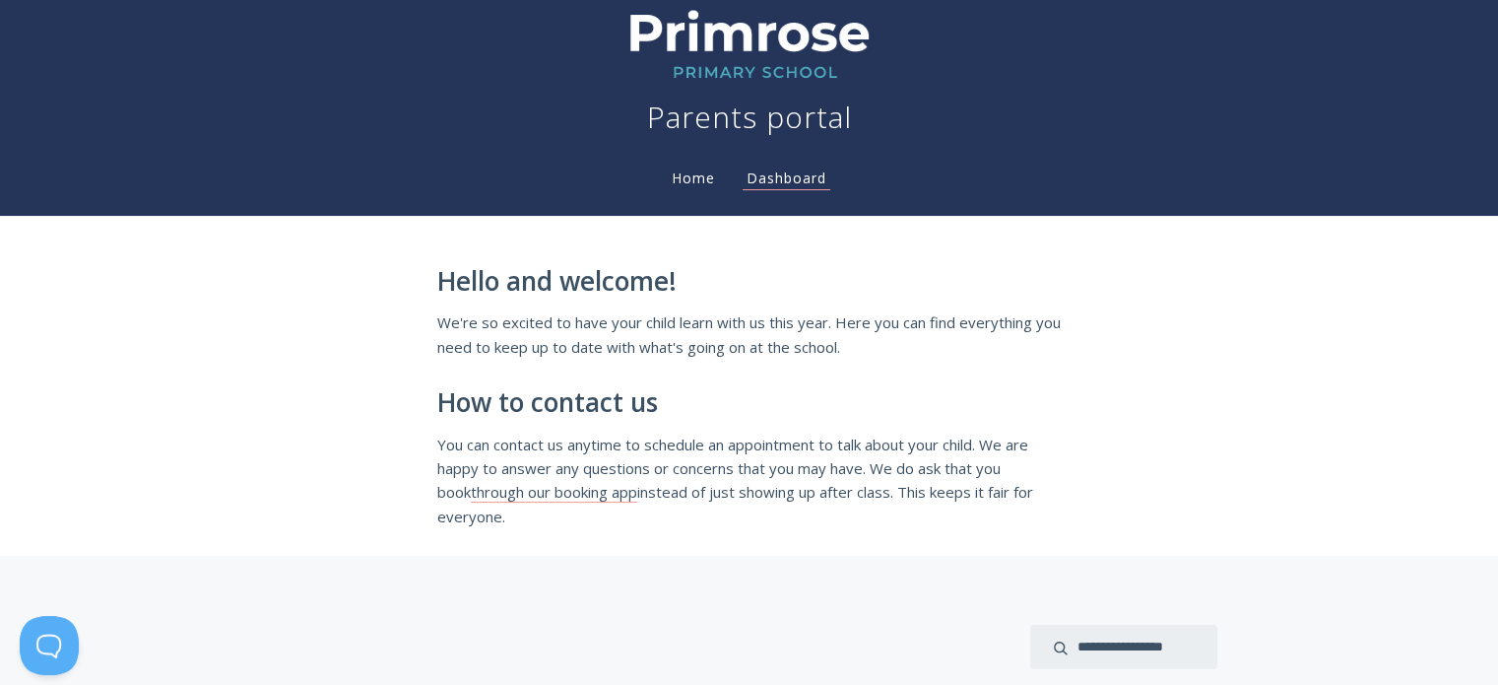
scroll to position [15, 0]
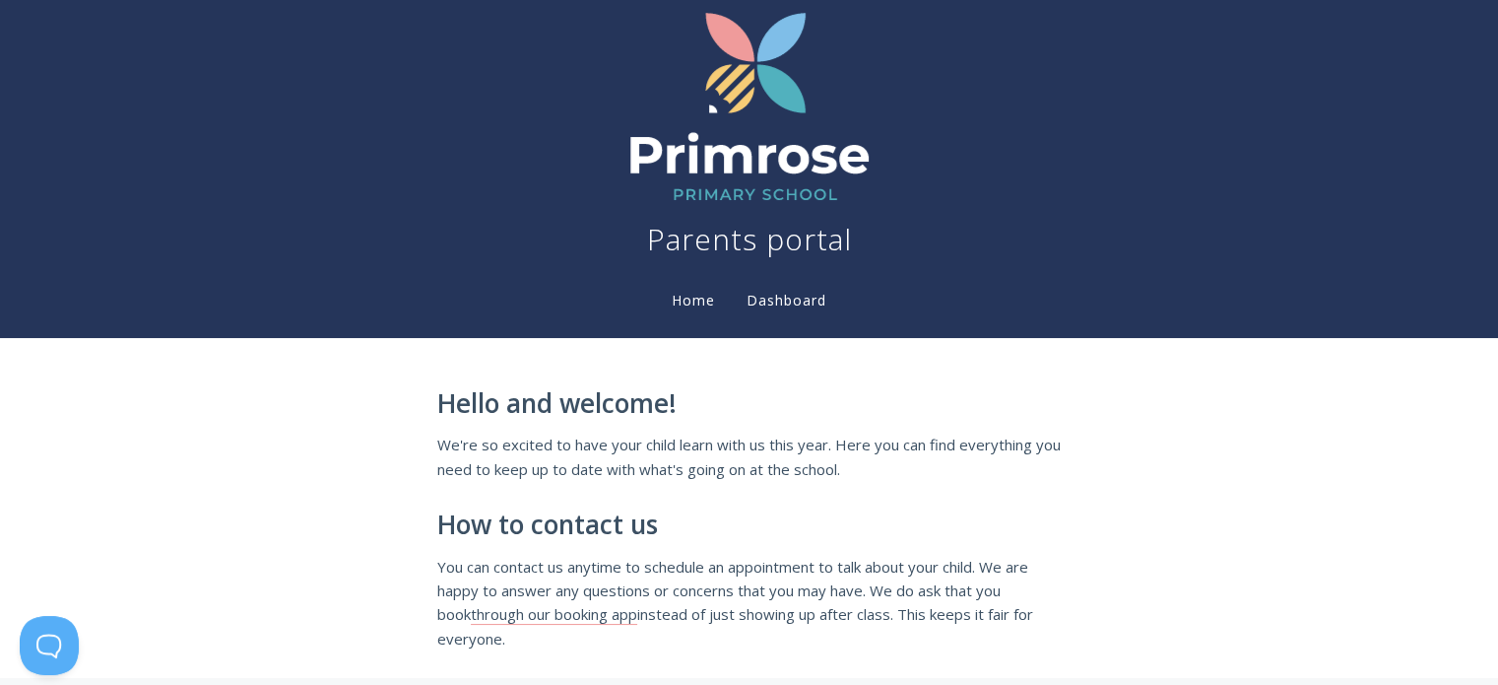
click at [800, 301] on link "Dashboard" at bounding box center [787, 302] width 88 height 22
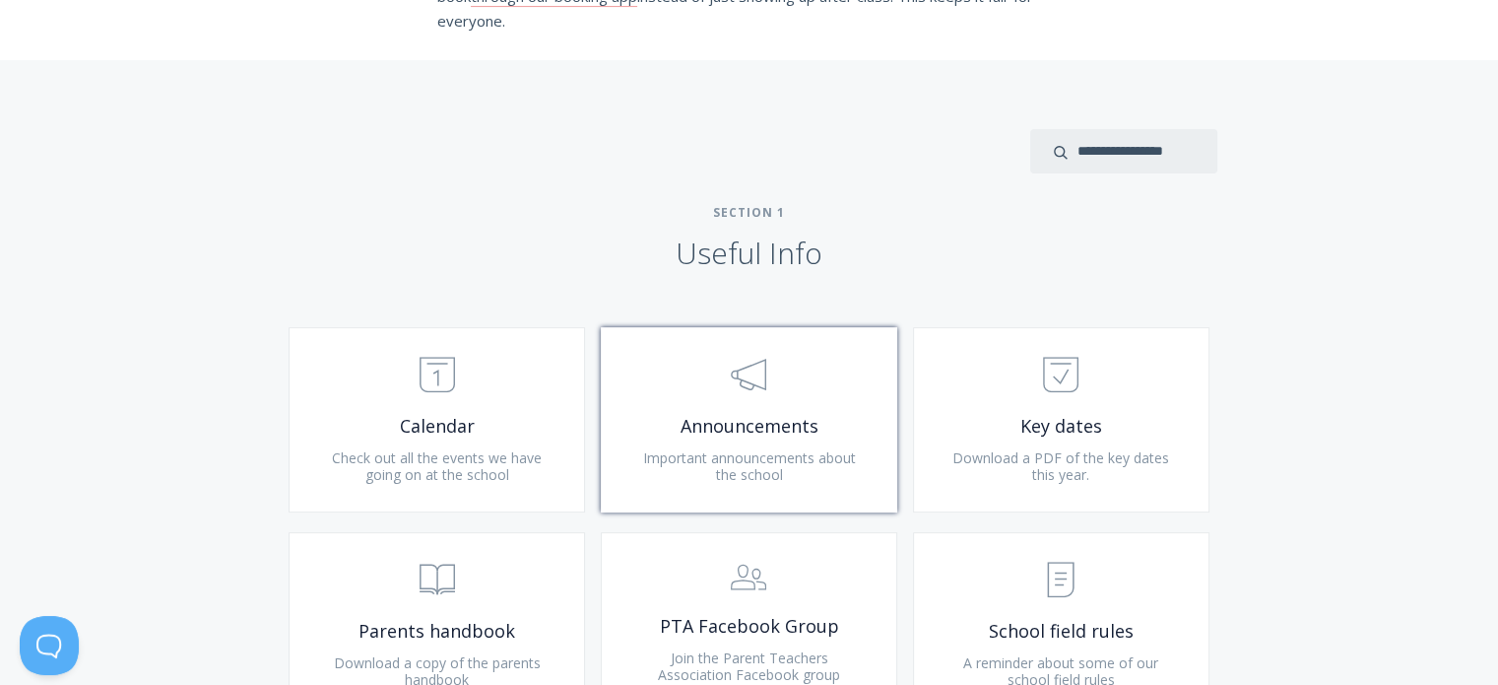
scroll to position [656, 0]
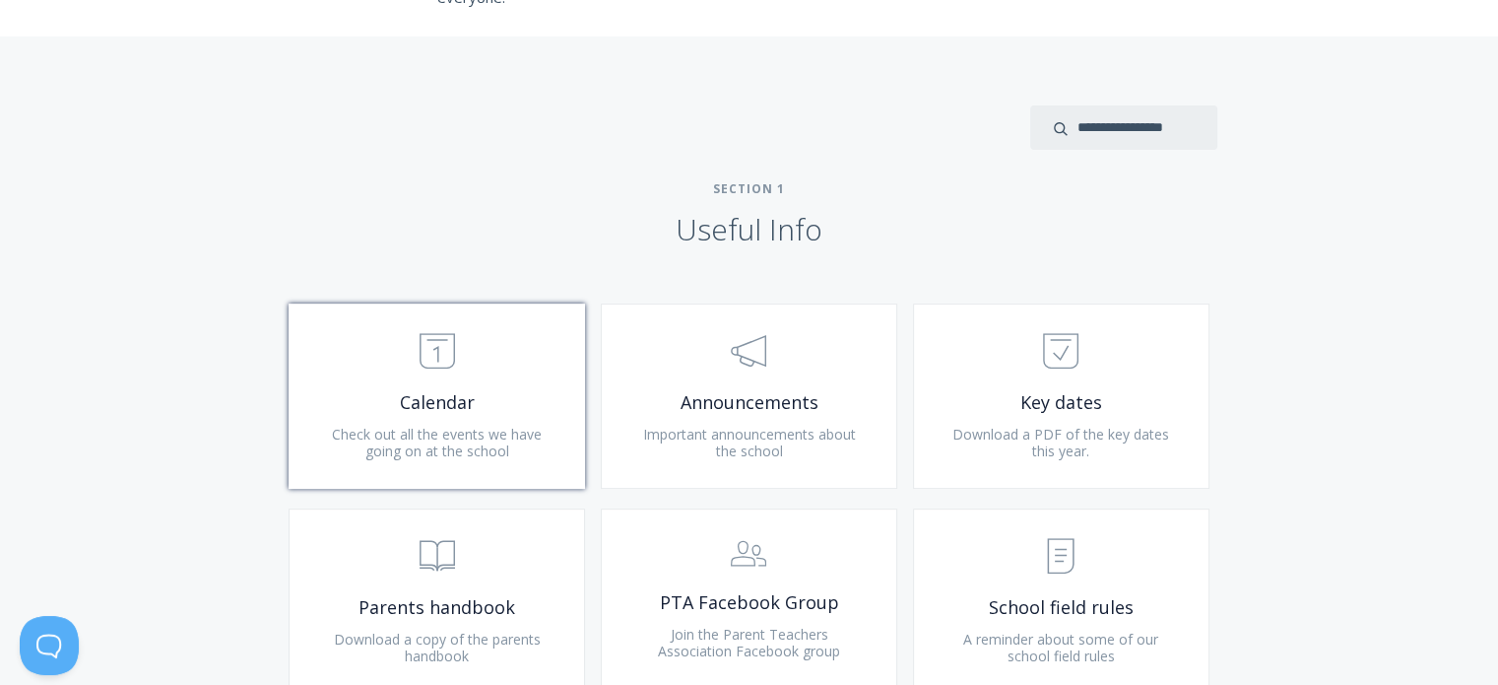
click at [459, 397] on span "Calendar" at bounding box center [436, 402] width 235 height 23
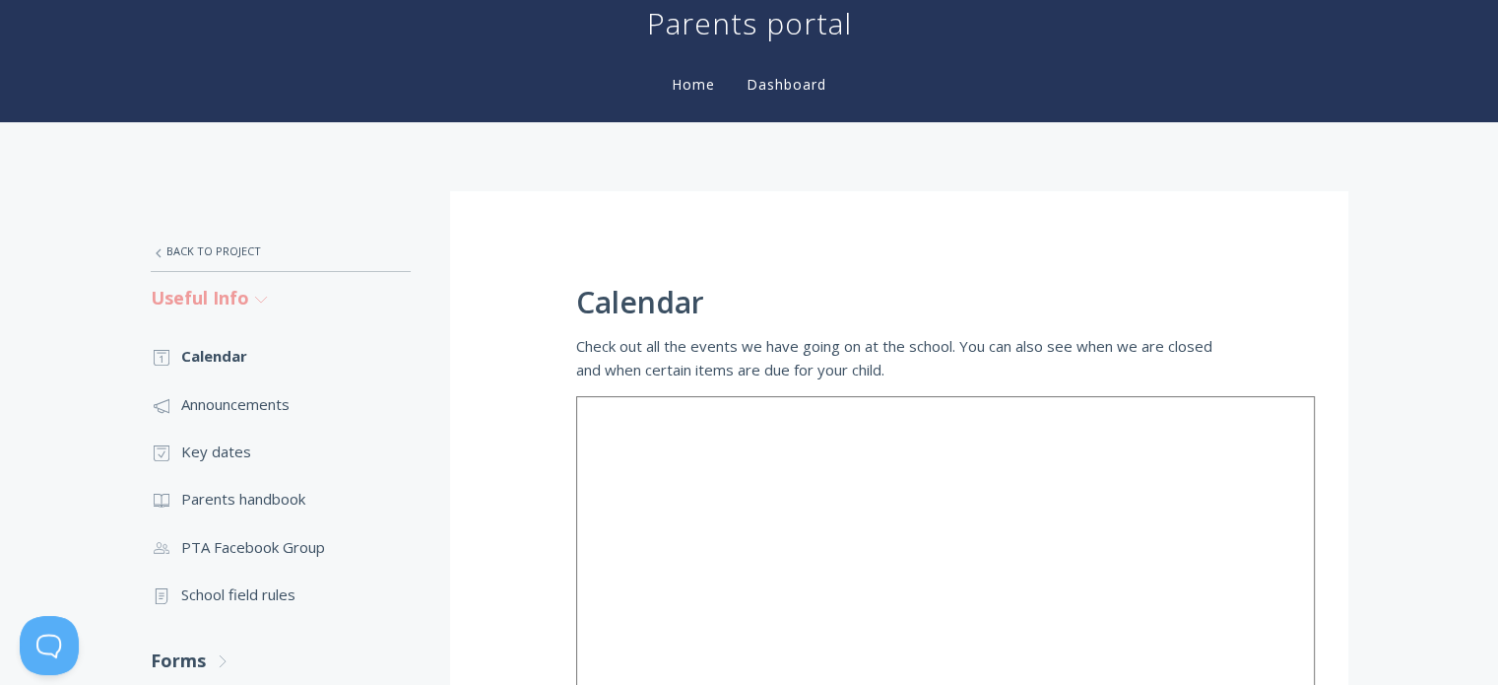
scroll to position [229, 0]
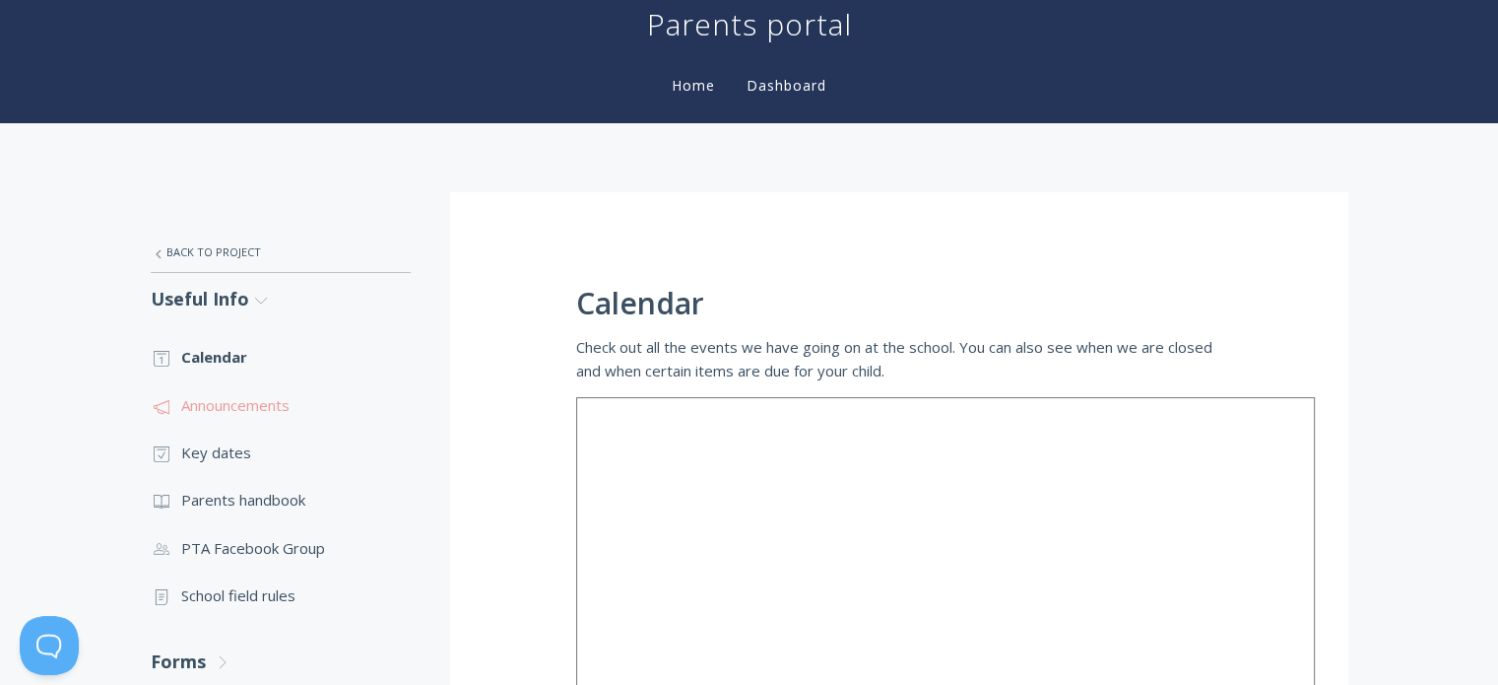
click at [209, 408] on link ".st0{fill:none;stroke:#000000;stroke-width:2;stroke-miterlimit:10;} 3. Communic…" at bounding box center [281, 404] width 260 height 47
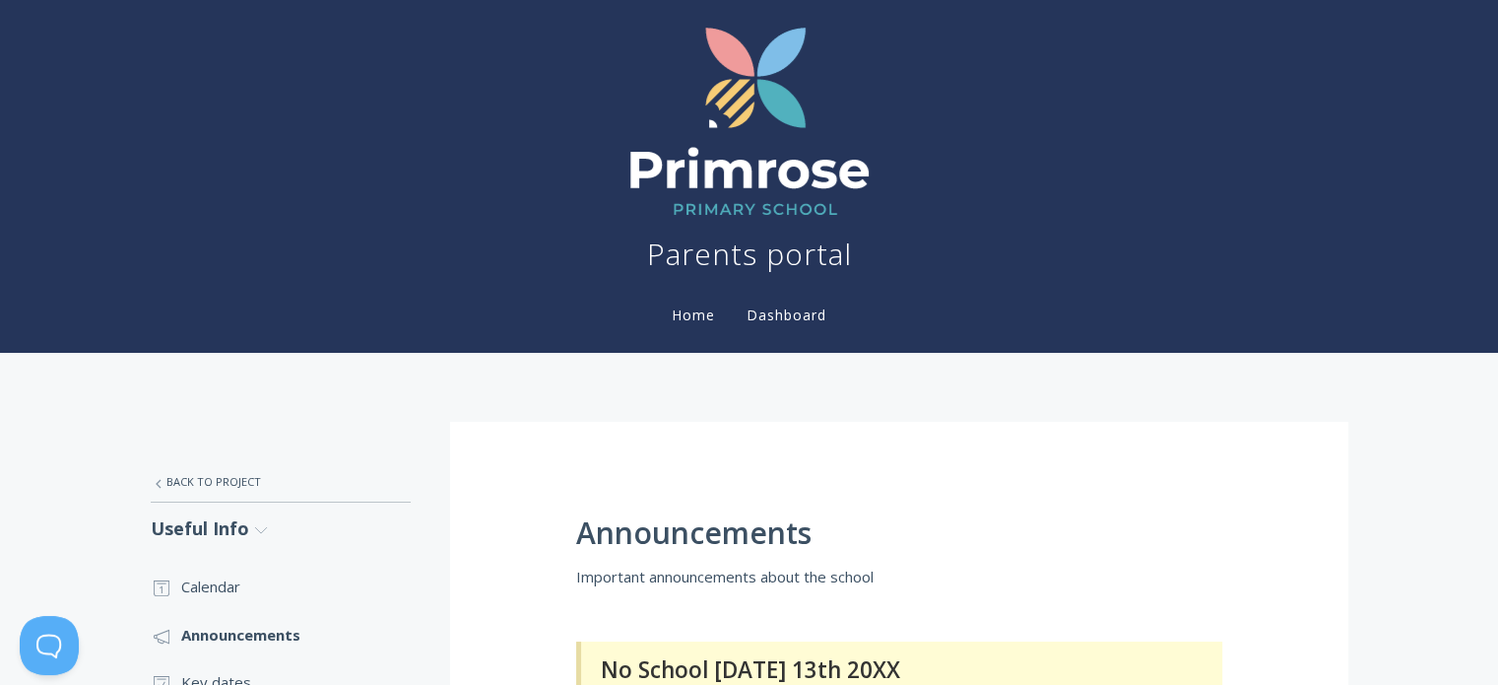
scroll to position [262, 0]
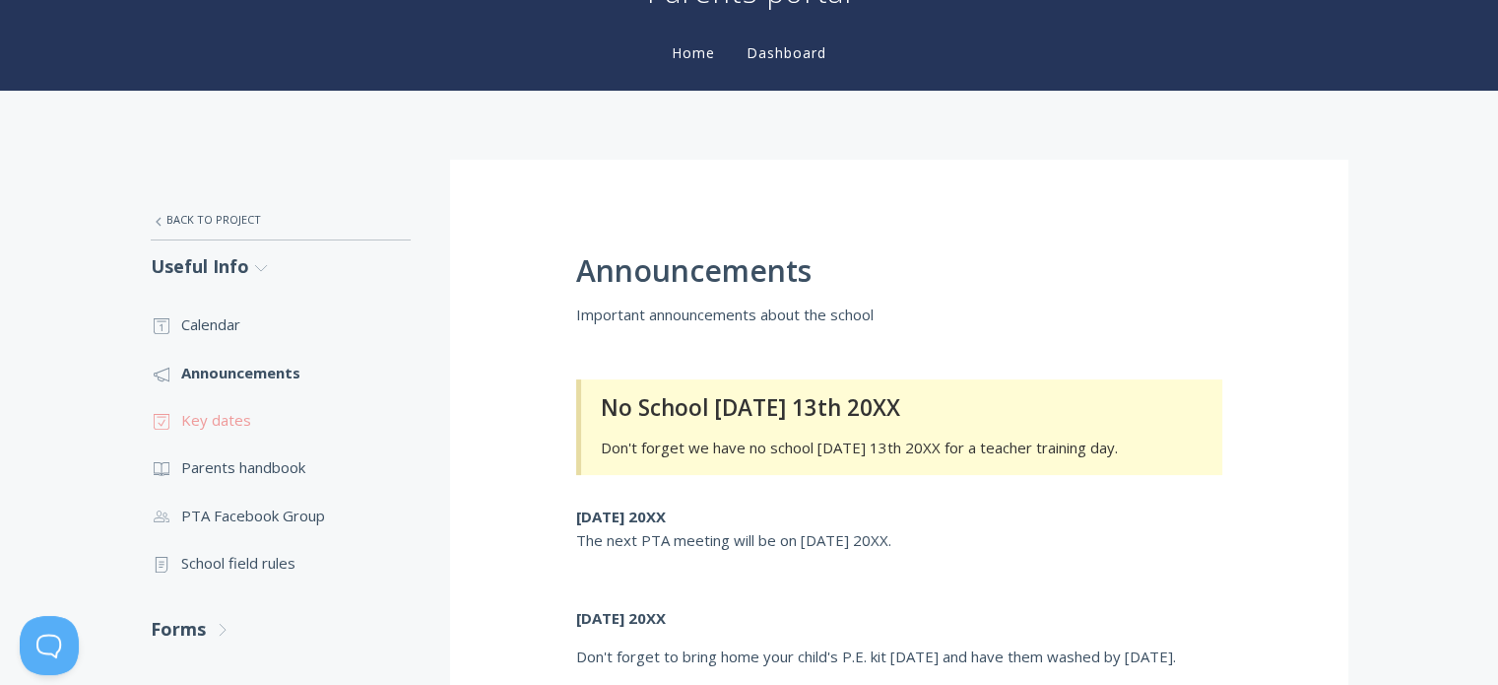
click at [216, 419] on link ".st0{fill:none;stroke:#000000;stroke-width:2;stroke-miterlimit:10;} Untitled-18…" at bounding box center [281, 419] width 260 height 47
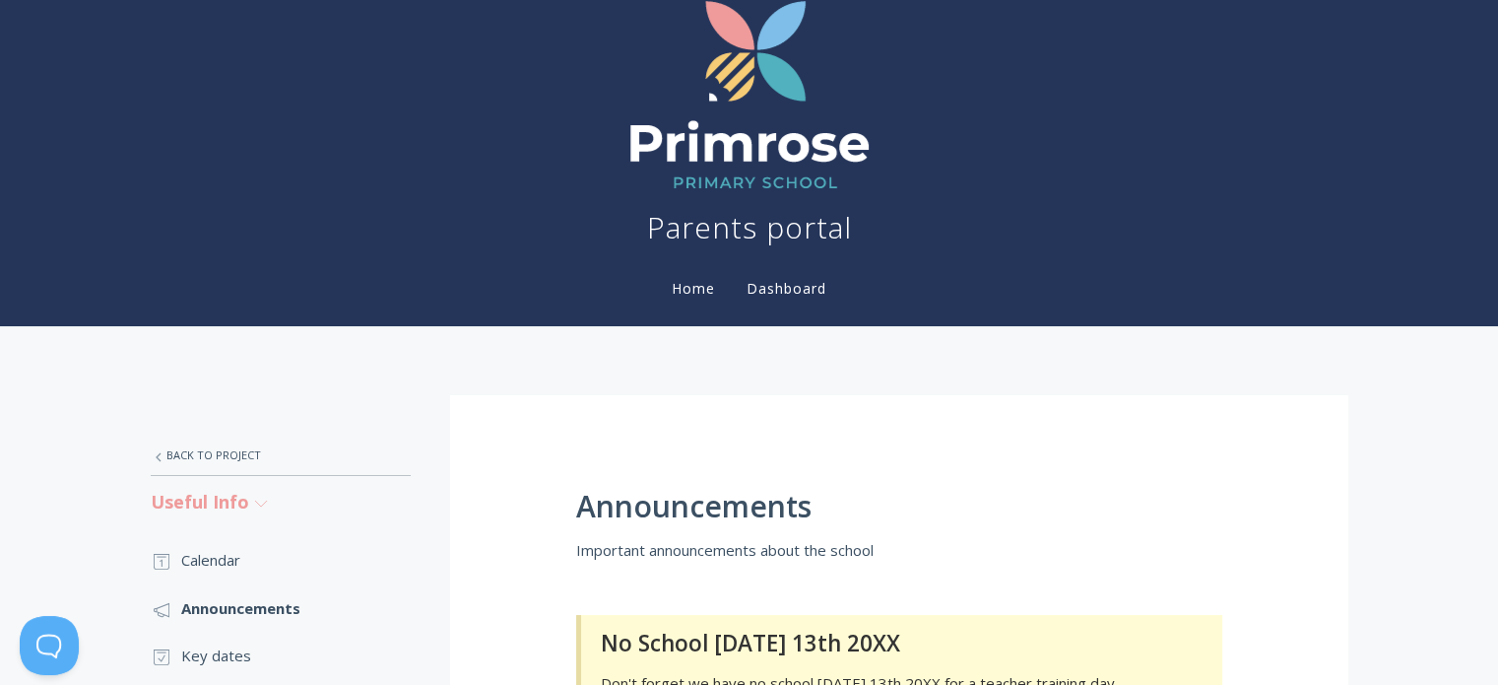
scroll to position [0, 0]
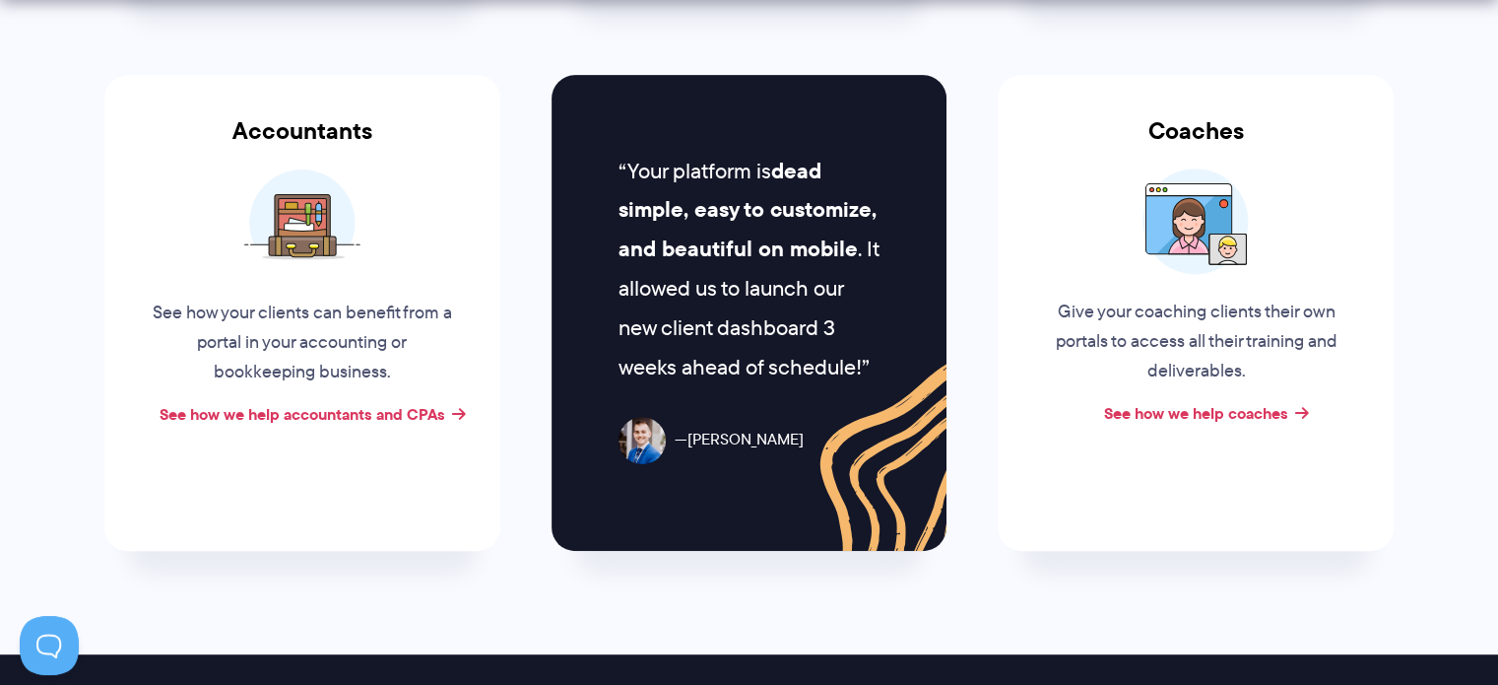
scroll to position [890, 0]
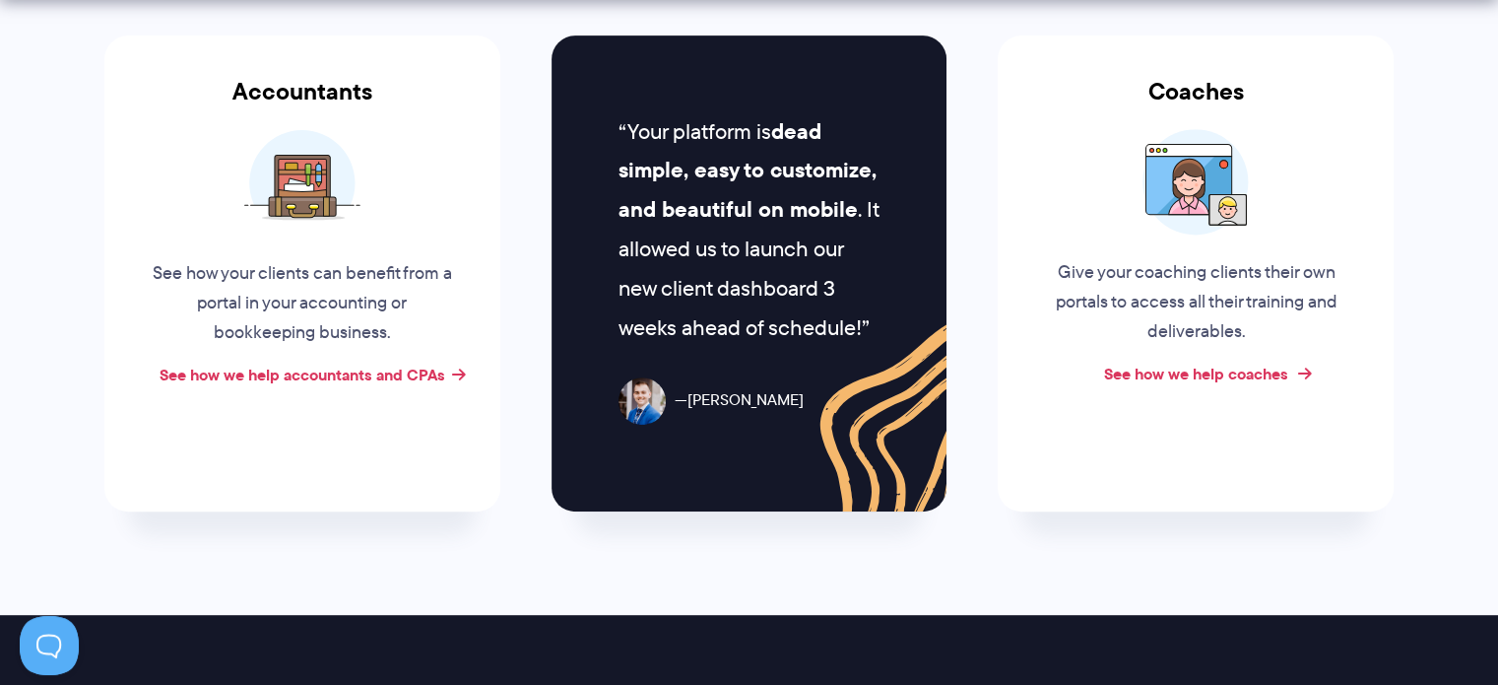
click at [1190, 379] on link "See how we help coaches" at bounding box center [1196, 373] width 184 height 24
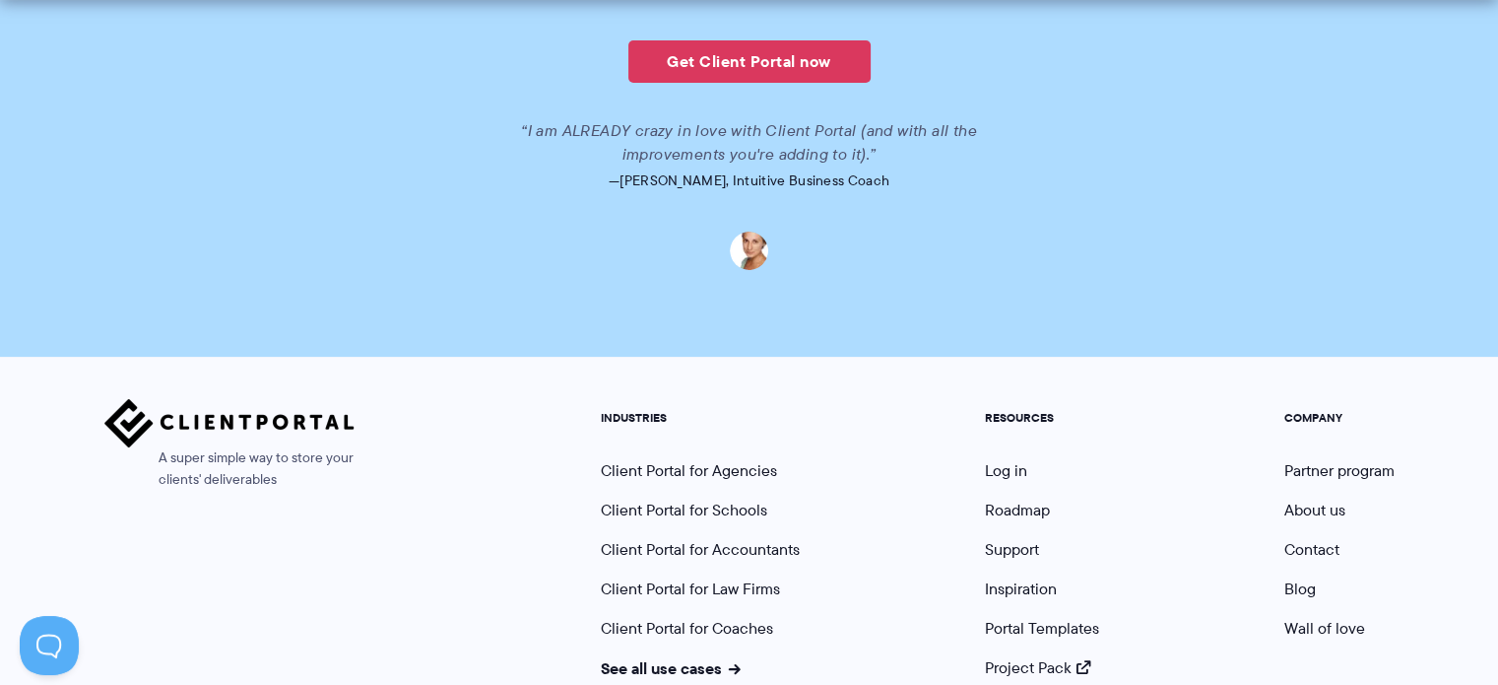
scroll to position [4896, 0]
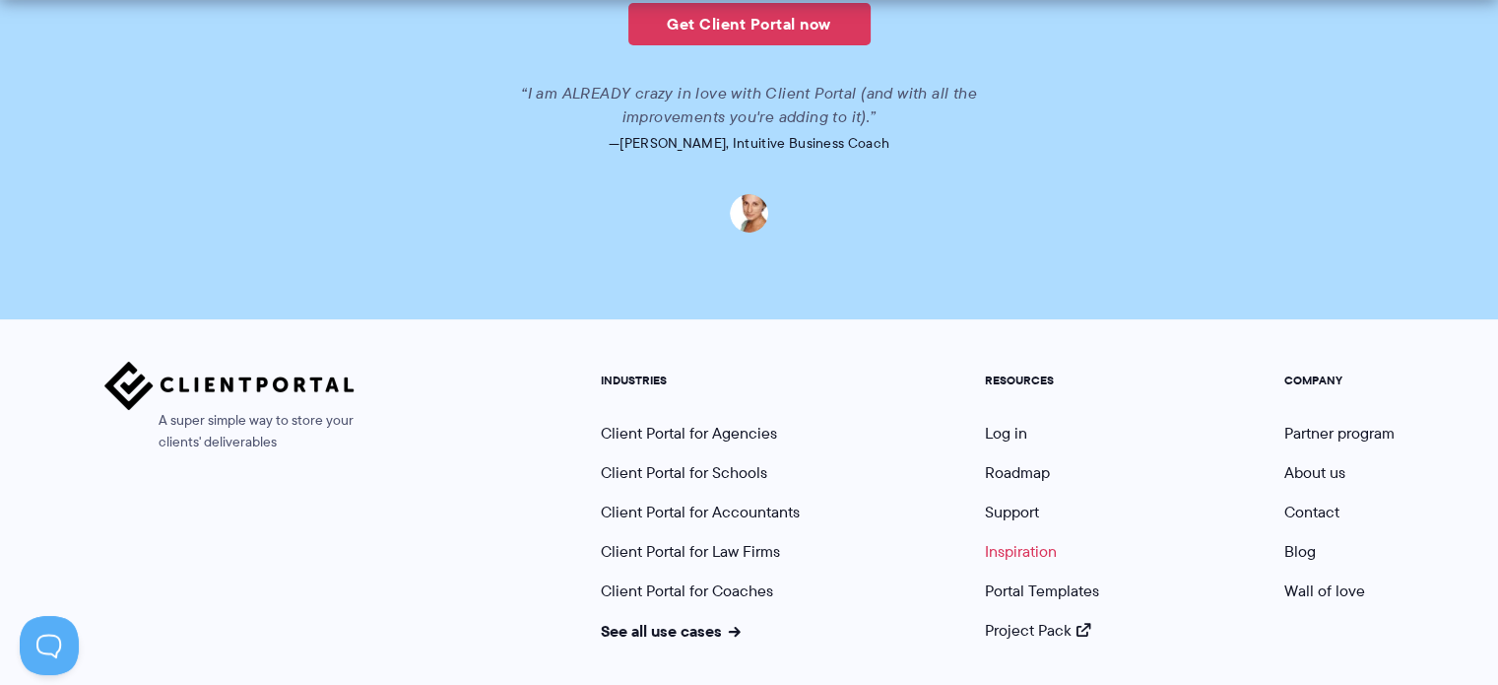
click at [1028, 540] on link "Inspiration" at bounding box center [1021, 551] width 72 height 23
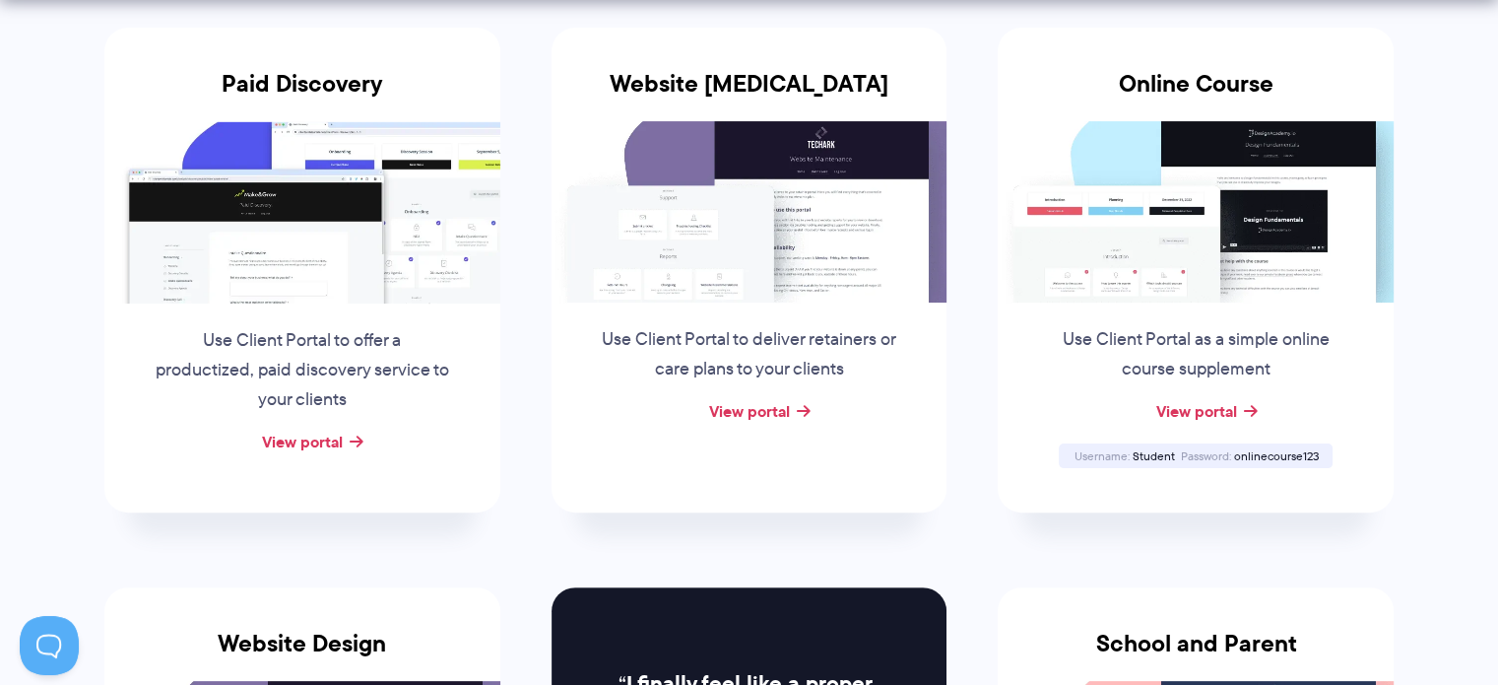
scroll to position [426, 0]
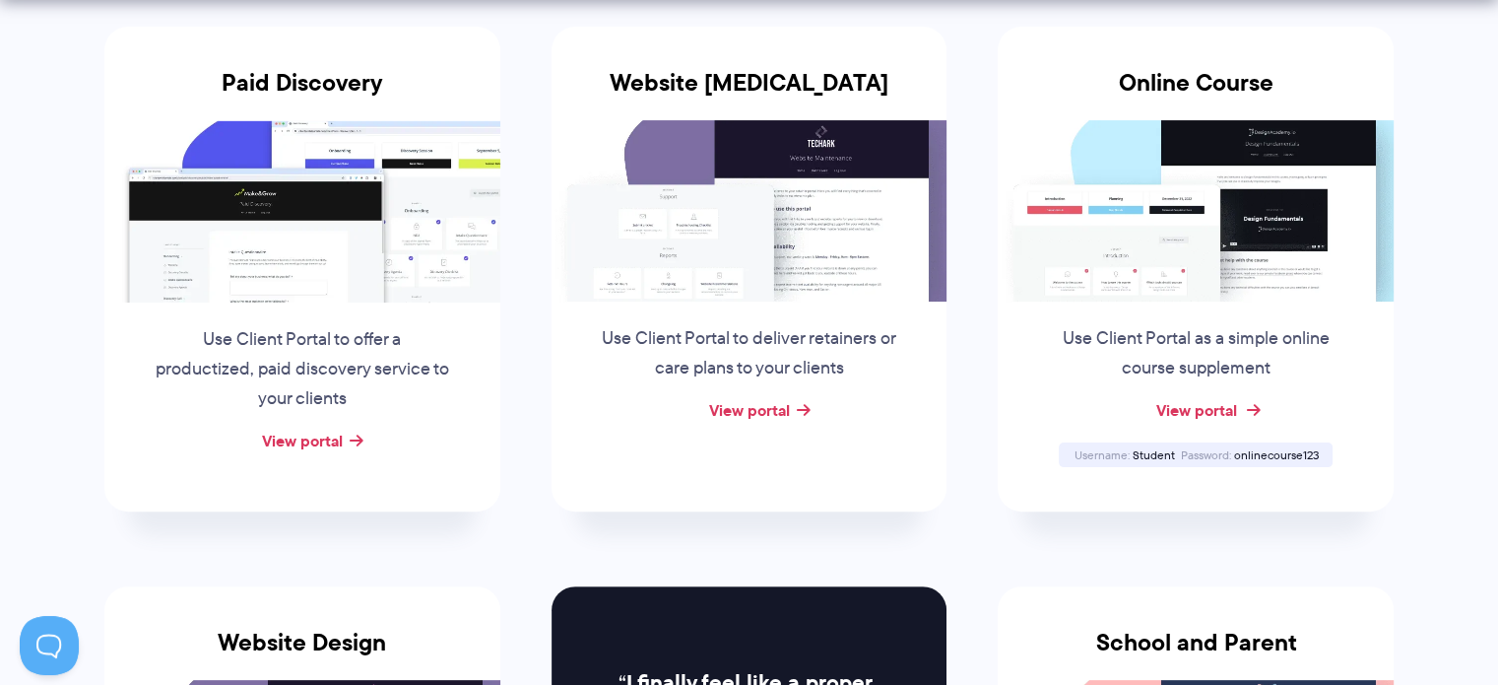
click at [1198, 410] on link "View portal" at bounding box center [1195, 410] width 81 height 24
